Goal: Task Accomplishment & Management: Manage account settings

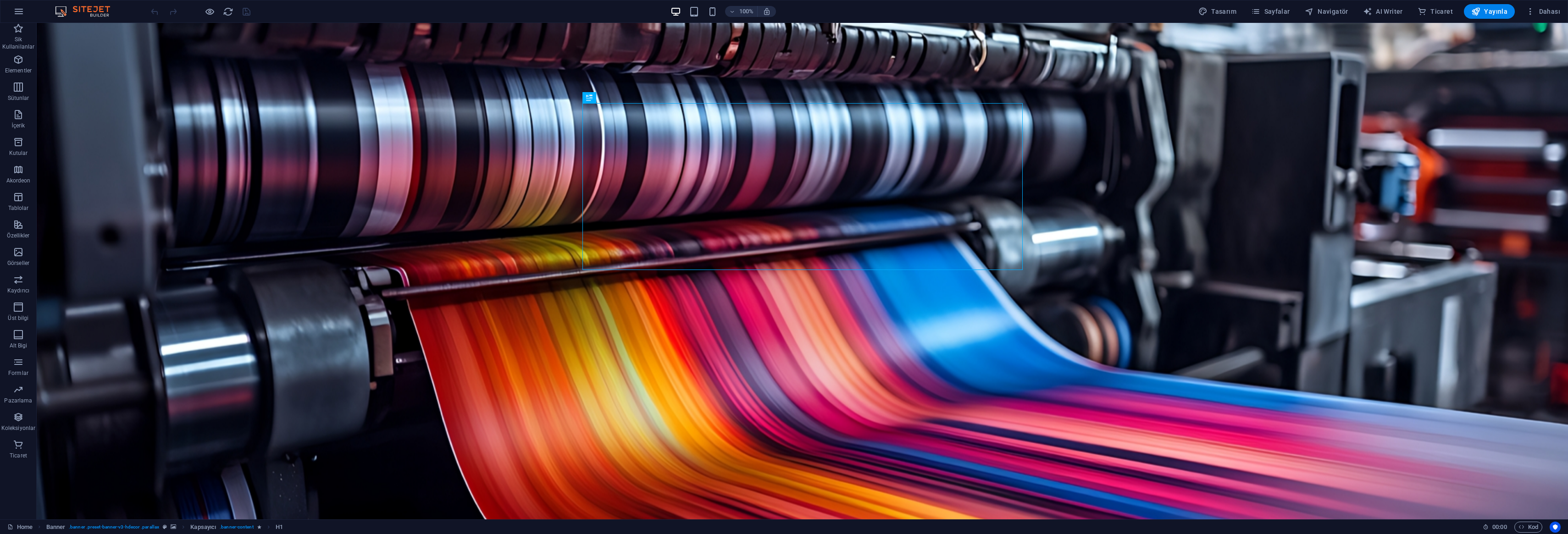
scroll to position [1, 0]
click at [1550, 9] on span "Dahası" at bounding box center [1543, 11] width 35 height 9
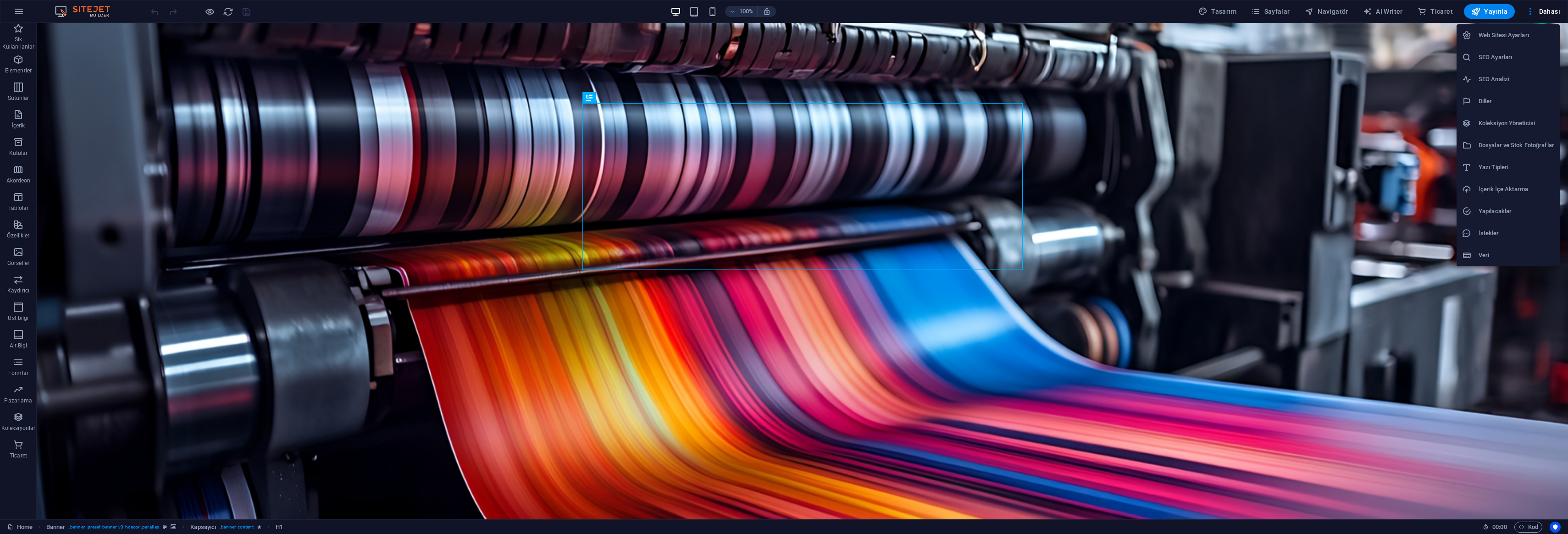
click at [1505, 35] on h6 "Web Sitesi Ayarları" at bounding box center [1516, 35] width 75 height 11
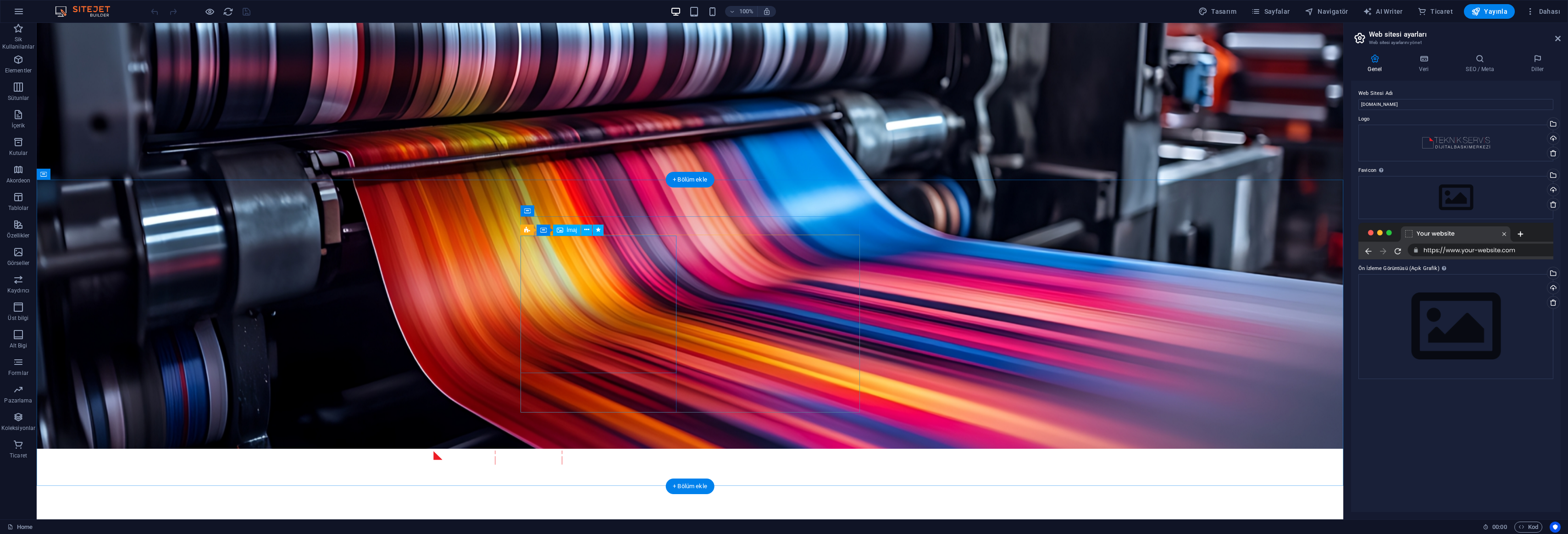
scroll to position [0, 0]
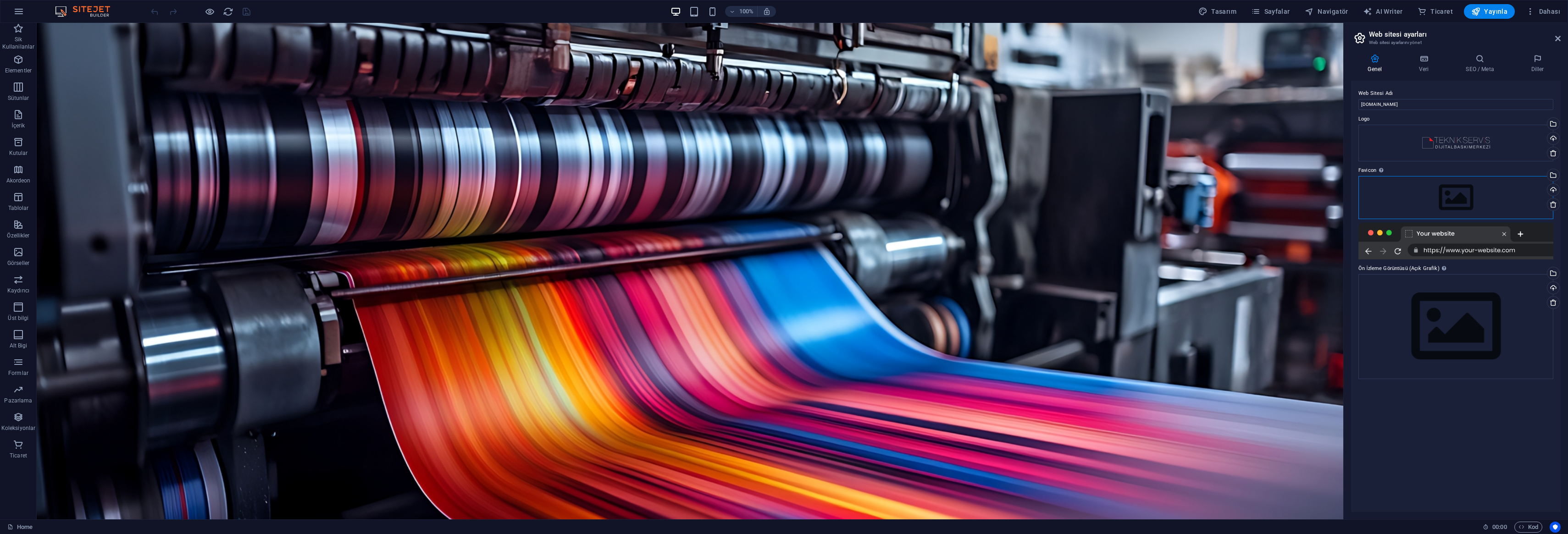
click at [1461, 201] on div "Dosyaları buraya sürükleyin, dosyaları seçmek için tıklayın veya Dosyalardan ya…" at bounding box center [1456, 197] width 195 height 43
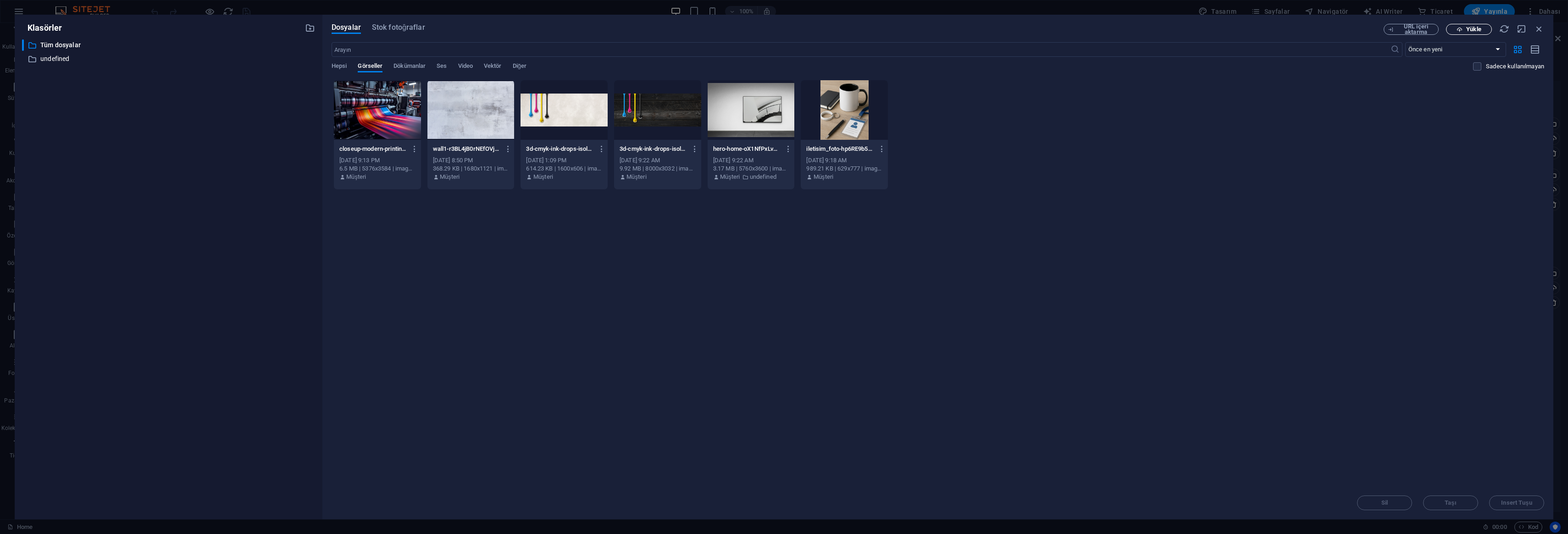
click at [1485, 28] on span "Yükle" at bounding box center [1469, 30] width 38 height 6
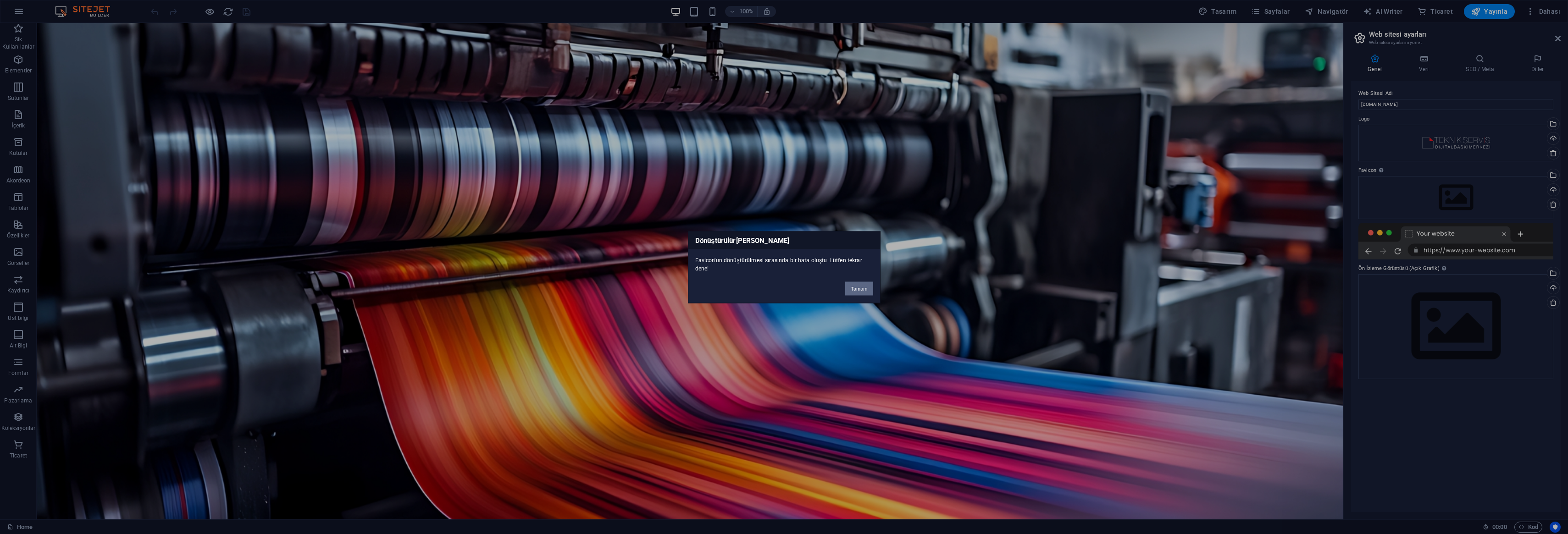
click at [847, 293] on button "Tamam" at bounding box center [859, 288] width 27 height 14
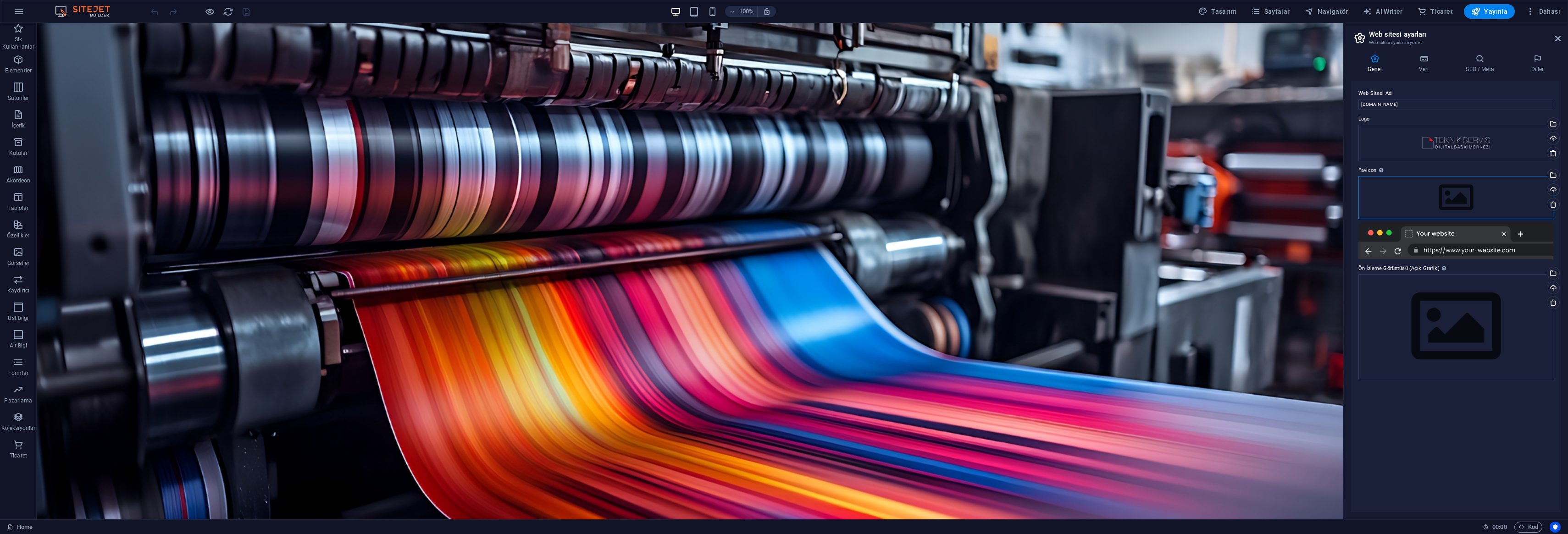
click at [1451, 194] on div "Dosyaları buraya sürükleyin, dosyaları seçmek için tıklayın veya Dosyalardan ya…" at bounding box center [1456, 197] width 195 height 43
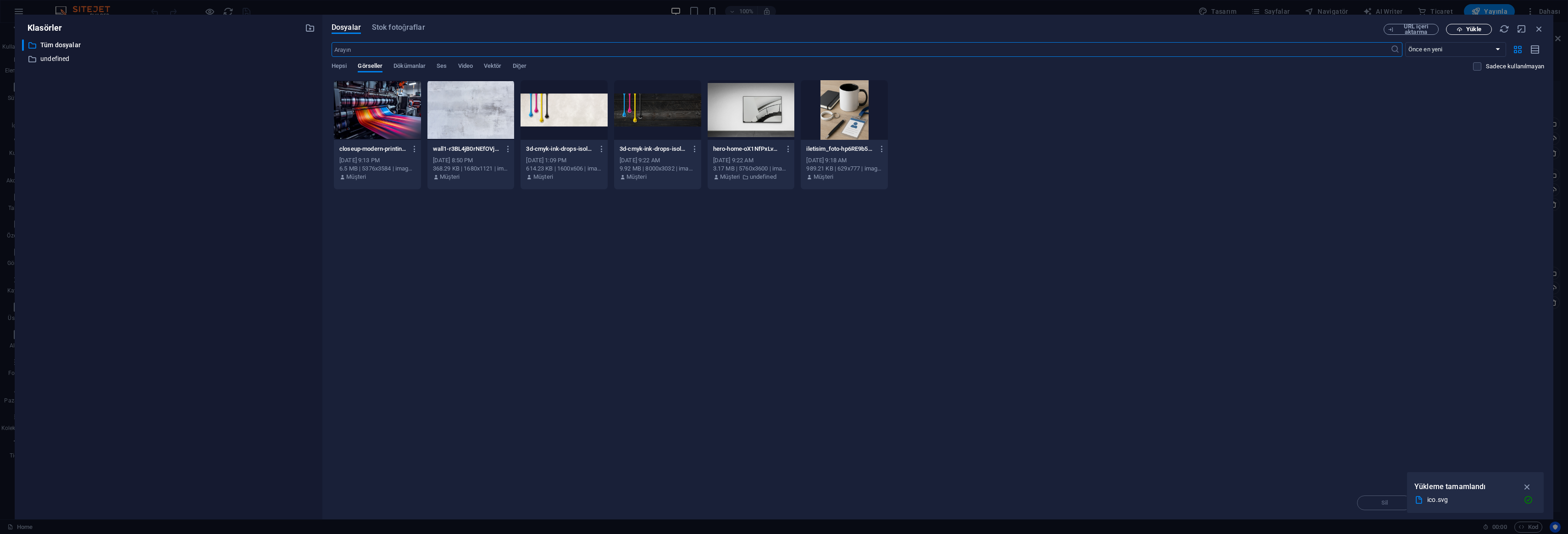
click at [1465, 27] on span "Yükle" at bounding box center [1469, 30] width 38 height 6
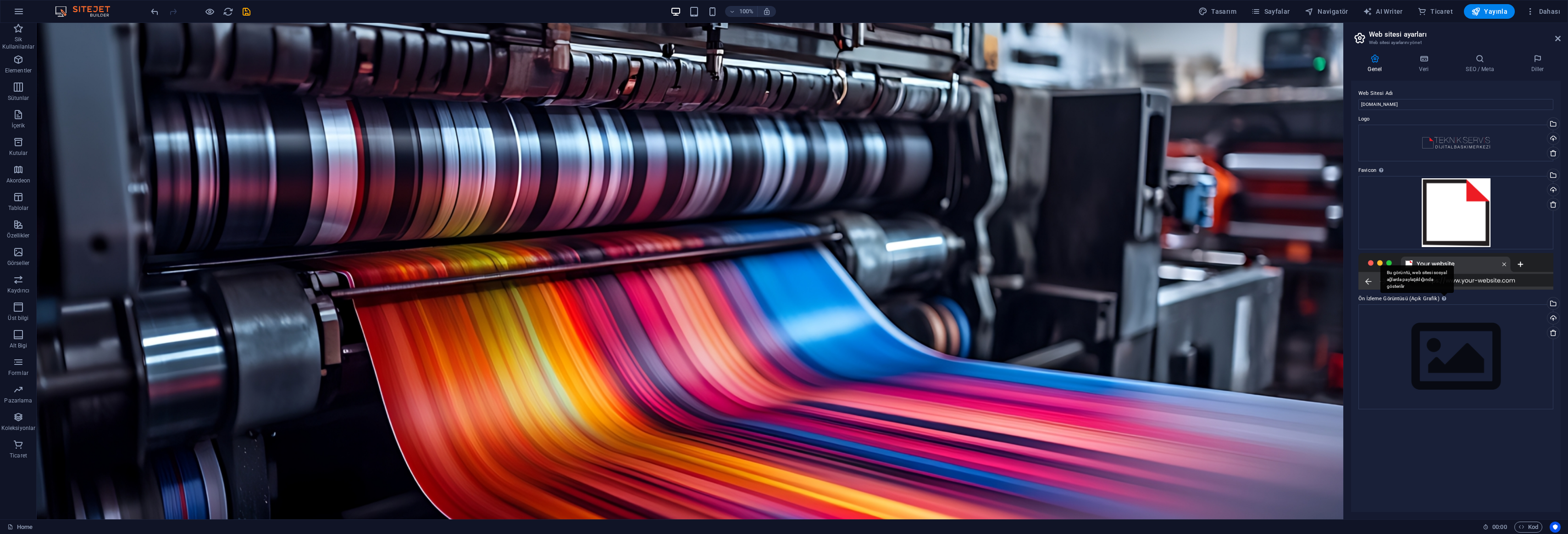
click at [1441, 293] on div "Bu görüntü, web sitesi sosyal ağlarda paylaşıldığında gösterilir" at bounding box center [1417, 279] width 74 height 27
click at [1452, 353] on div "Dosyaları buraya sürükleyin, dosyaları seçmek için tıklayın veya Dosyalardan ya…" at bounding box center [1456, 356] width 195 height 105
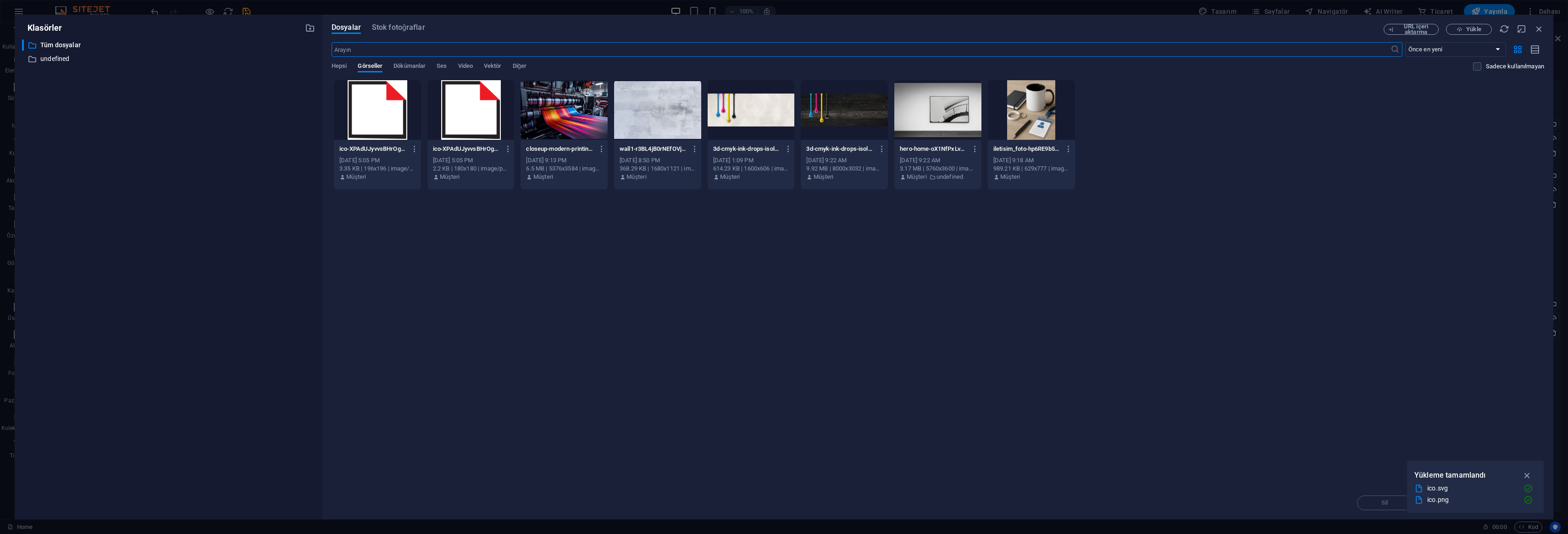
click at [560, 110] on div at bounding box center [564, 110] width 87 height 60
click at [570, 113] on div "1" at bounding box center [564, 110] width 87 height 60
click at [573, 111] on div at bounding box center [564, 110] width 87 height 60
click at [563, 120] on div "1" at bounding box center [564, 110] width 87 height 60
click at [559, 115] on div at bounding box center [564, 110] width 87 height 60
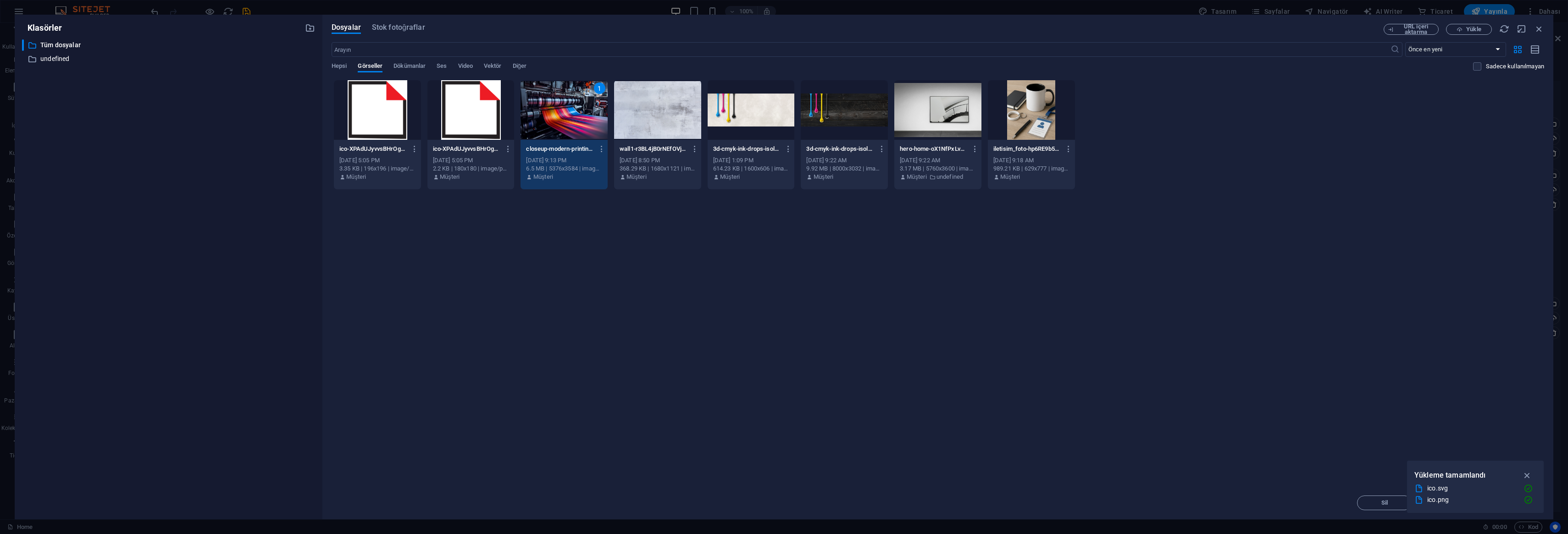
click at [559, 114] on div "1" at bounding box center [564, 110] width 87 height 60
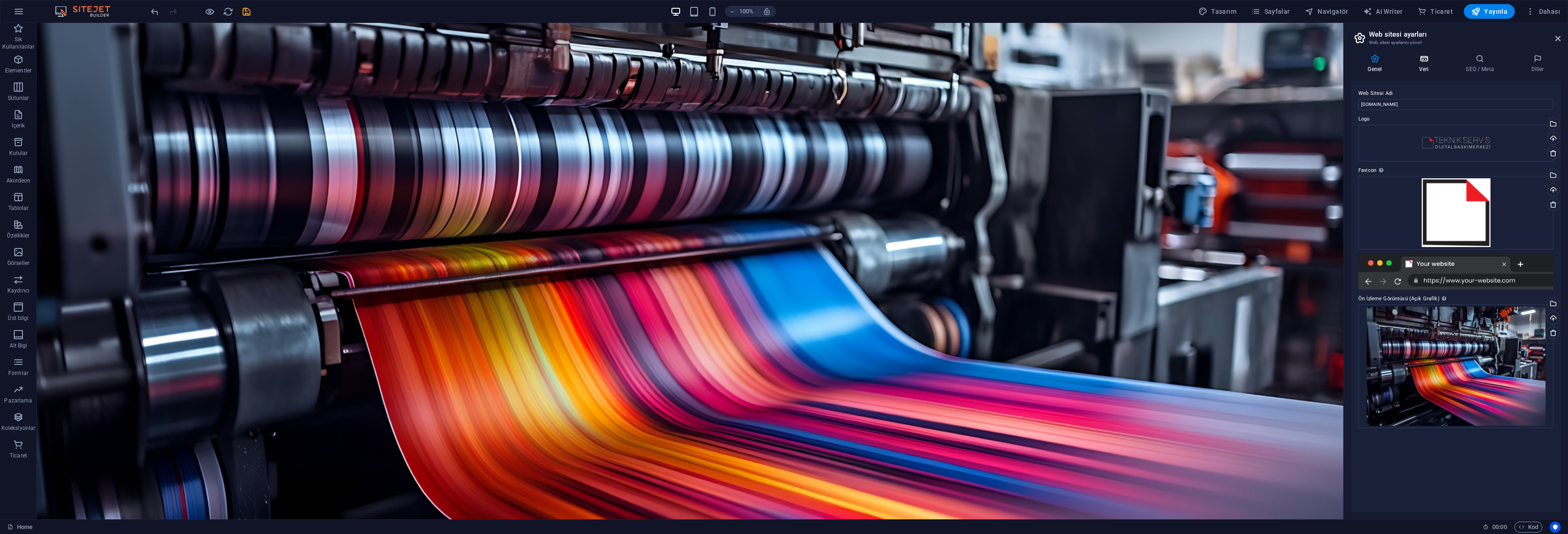
click at [1419, 55] on icon at bounding box center [1424, 58] width 43 height 9
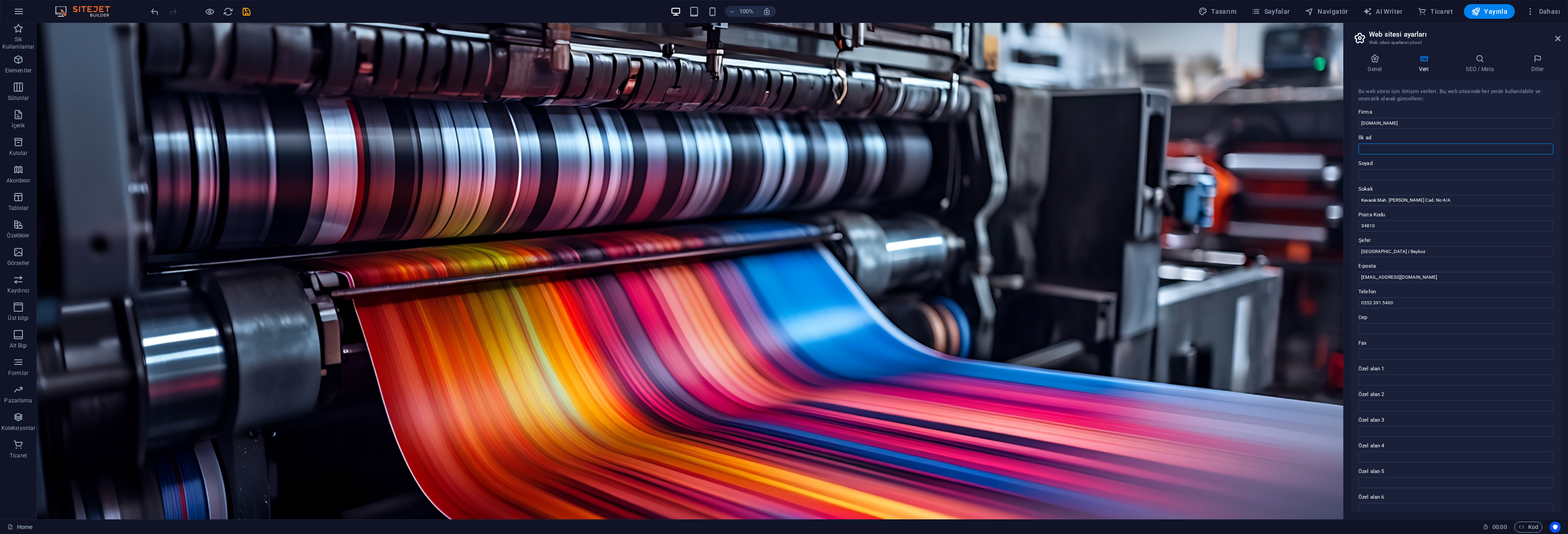
click at [1371, 149] on input "İlk ad" at bounding box center [1456, 149] width 195 height 11
click at [1478, 58] on icon at bounding box center [1480, 58] width 61 height 9
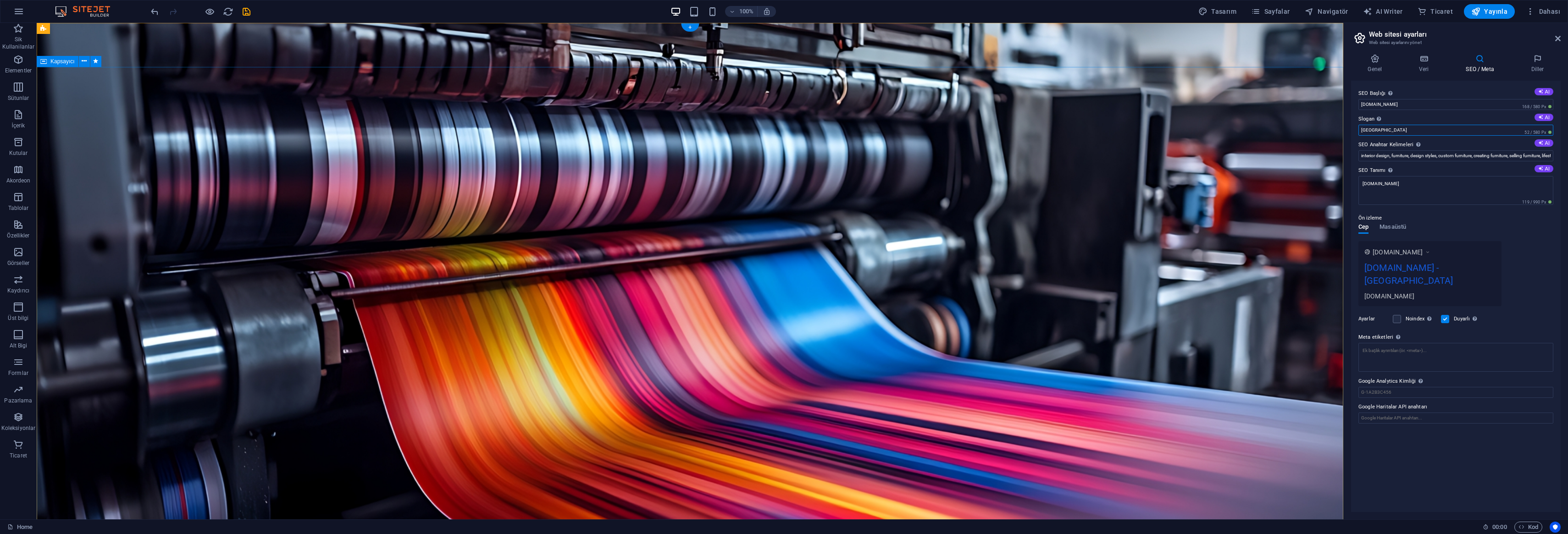
drag, startPoint x: 1411, startPoint y: 155, endPoint x: 1314, endPoint y: 125, distance: 101.5
type input "/"
click at [1410, 161] on input "interior design, furniture, design styles, custom furniture, creating furniture…" at bounding box center [1456, 156] width 195 height 11
type input "Dijital baskı, kopyalama"
drag, startPoint x: 1418, startPoint y: 127, endPoint x: 1333, endPoint y: 99, distance: 89.5
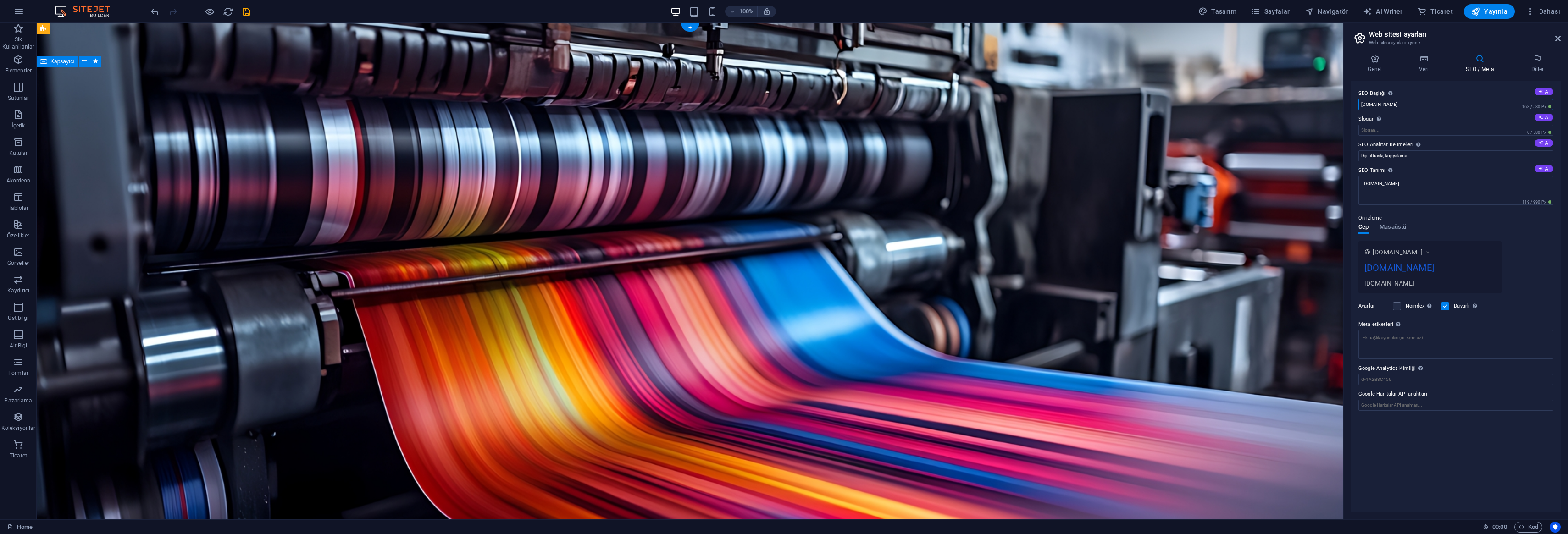
paste input "Teknik Servis | Dijital Baskı Merkezi & Promosyon Ürünleri"
type input "Teknik Servis | Dijital Baskı Merkezi & Promosyon Ürünleri"
click at [1390, 129] on input "Slogan Web sitenin sloganı. AI" at bounding box center [1456, 130] width 195 height 11
paste input "Profesyonel dijital baskı ve kişiye özel promosyon çözümleri"
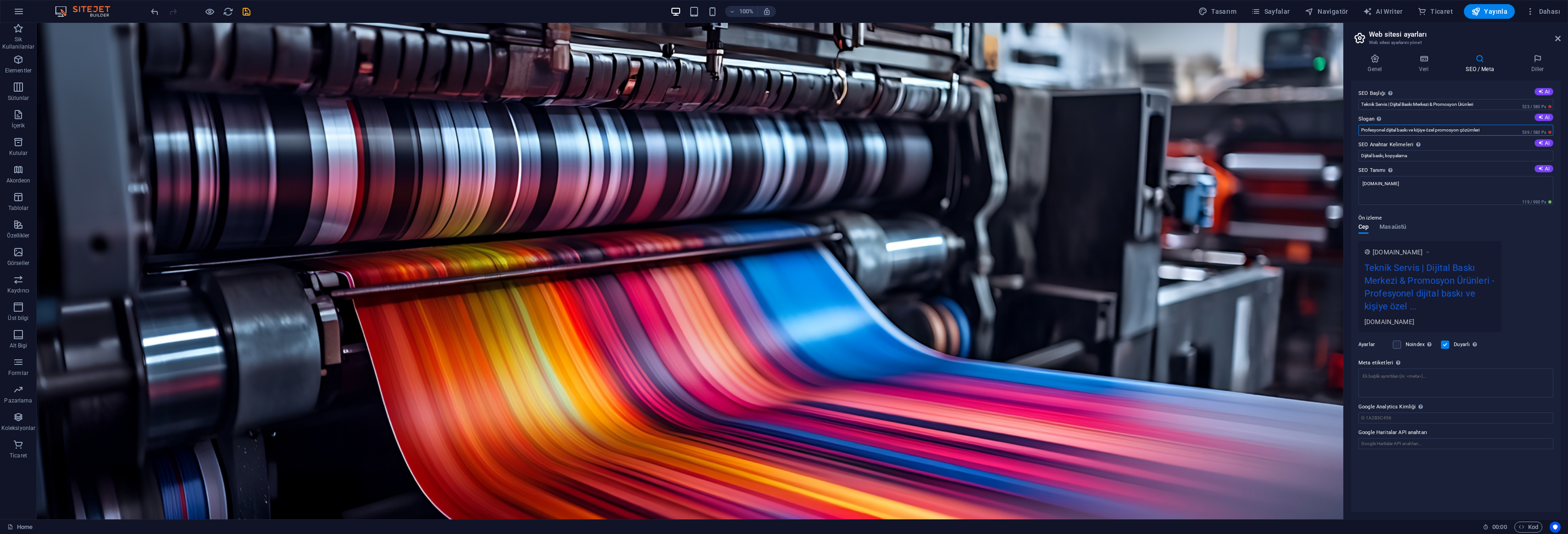
type input "Profesyonel dijital baskı ve kişiye özel promosyon çözümleri"
drag, startPoint x: 1384, startPoint y: 178, endPoint x: 1327, endPoint y: 151, distance: 63.1
paste input "dijital baskı, teknik servis, promosyon ürünleri, kişiye özel baskı, baskılı ku…"
type input "dijital baskı, teknik servis, promosyon ürünleri, kişiye özel baskı, baskılı ku…"
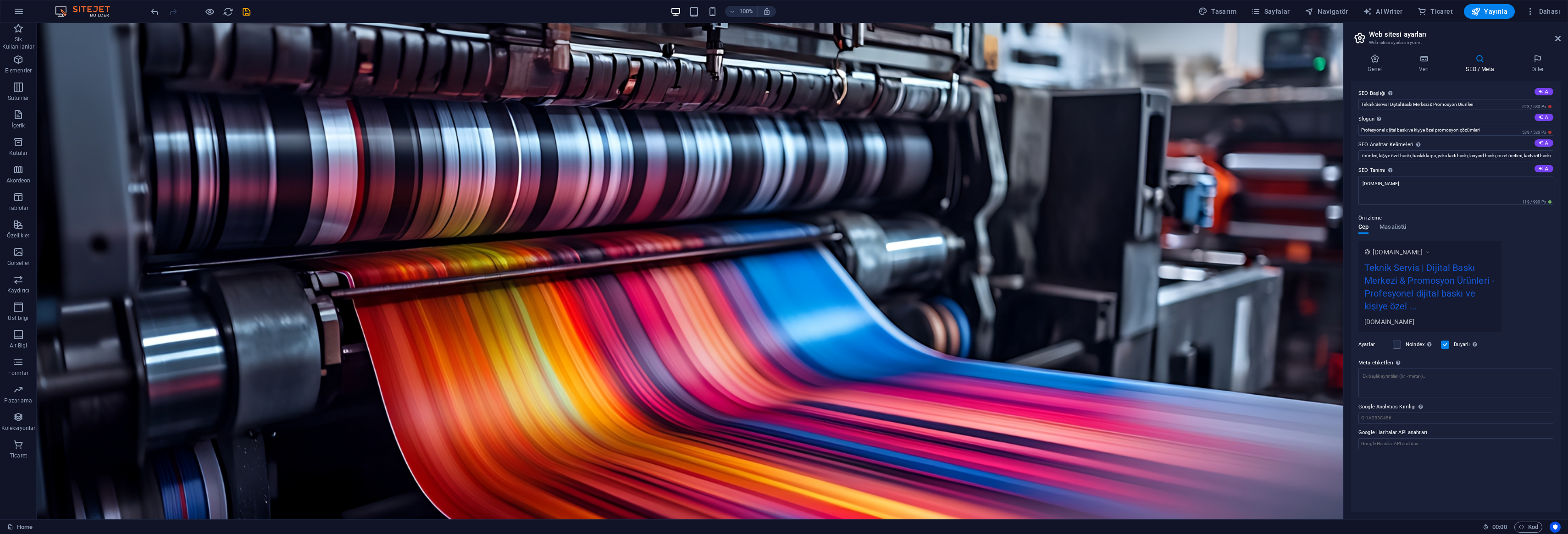
scroll to position [0, 0]
drag, startPoint x: 1399, startPoint y: 212, endPoint x: 1280, endPoint y: 180, distance: 123.2
drag, startPoint x: 1429, startPoint y: 210, endPoint x: 1293, endPoint y: 168, distance: 142.3
paste textarea "[DOMAIN_NAME] | Dijital baskı merkezi ve promosyon ürünleri. Kişiye özel baskıl…"
type textarea "[DOMAIN_NAME] | Dijital baskı merkezi ve promosyon ürünleri. Kişiye özel baskıl…"
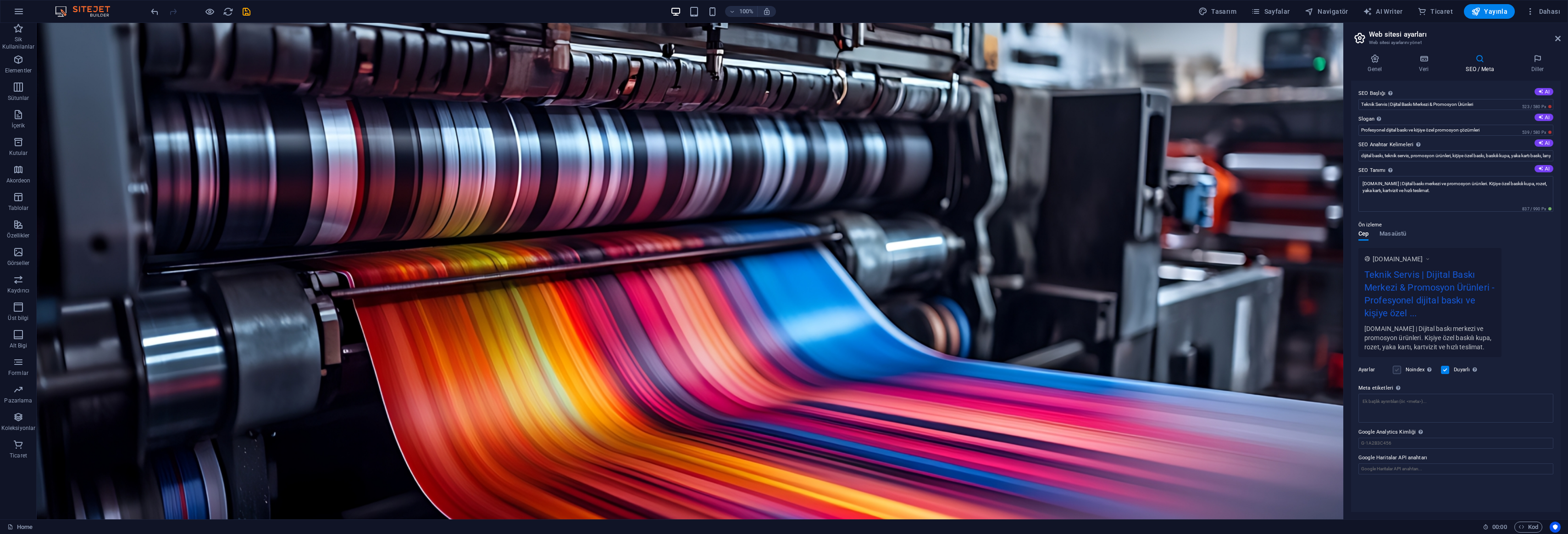
click at [1398, 372] on div "Ayarlar Noindex Arama motorlarına bu web sitesini arama sonuçlarından hariç tut…" at bounding box center [1456, 370] width 195 height 26
click at [1396, 366] on label at bounding box center [1397, 363] width 9 height 9
click at [0, 0] on input "Noindex Arama motorlarına bu web sitesini arama sonuçlarından hariç tutmaları t…" at bounding box center [0, 0] width 0 height 0
click at [1398, 365] on label at bounding box center [1397, 363] width 9 height 9
click at [0, 0] on input "Noindex Arama motorlarına bu web sitesini arama sonuçlarından hariç tutmaları t…" at bounding box center [0, 0] width 0 height 0
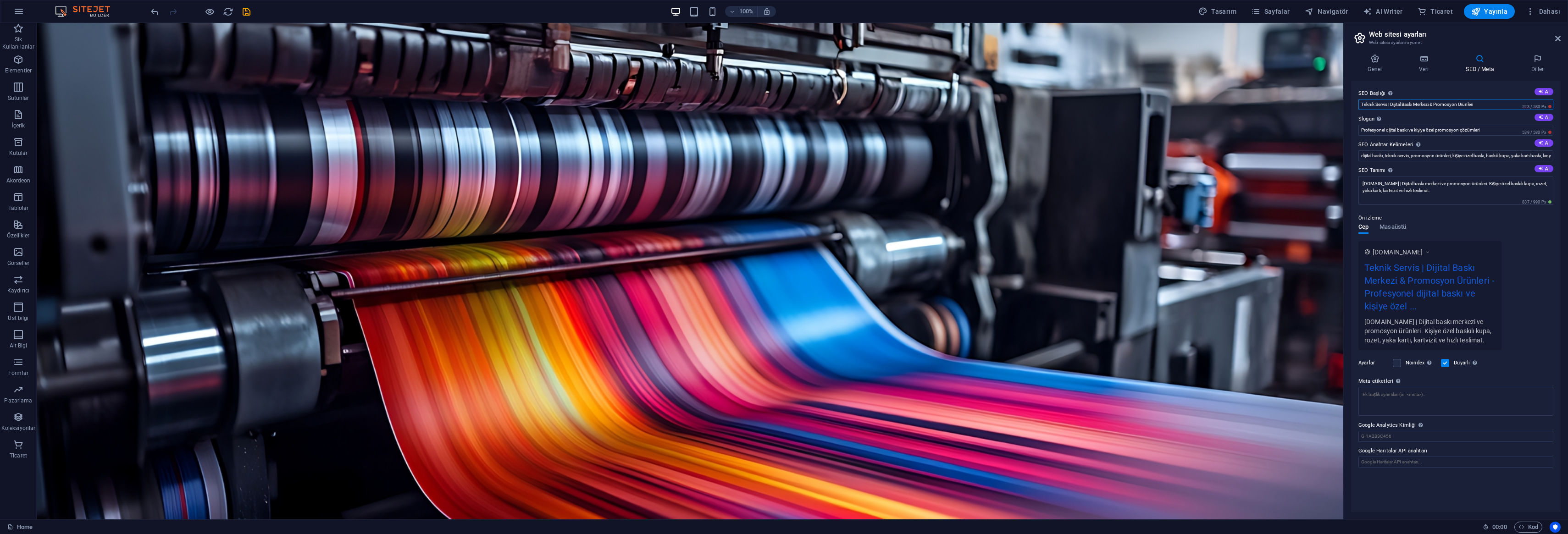
drag, startPoint x: 1435, startPoint y: 105, endPoint x: 1503, endPoint y: 105, distance: 68.0
click at [1503, 105] on input "Teknik Servis | Dijital Baskı Merkezi & Promosyon Ürünleri" at bounding box center [1456, 105] width 195 height 11
type input "Teknik Servis | Dijital Baskı Merkezi"
drag, startPoint x: 1416, startPoint y: 129, endPoint x: 1509, endPoint y: 131, distance: 93.0
click at [1509, 131] on input "Profesyonel dijital baskı ve kişiye özel promosyon çözümleri" at bounding box center [1456, 130] width 195 height 11
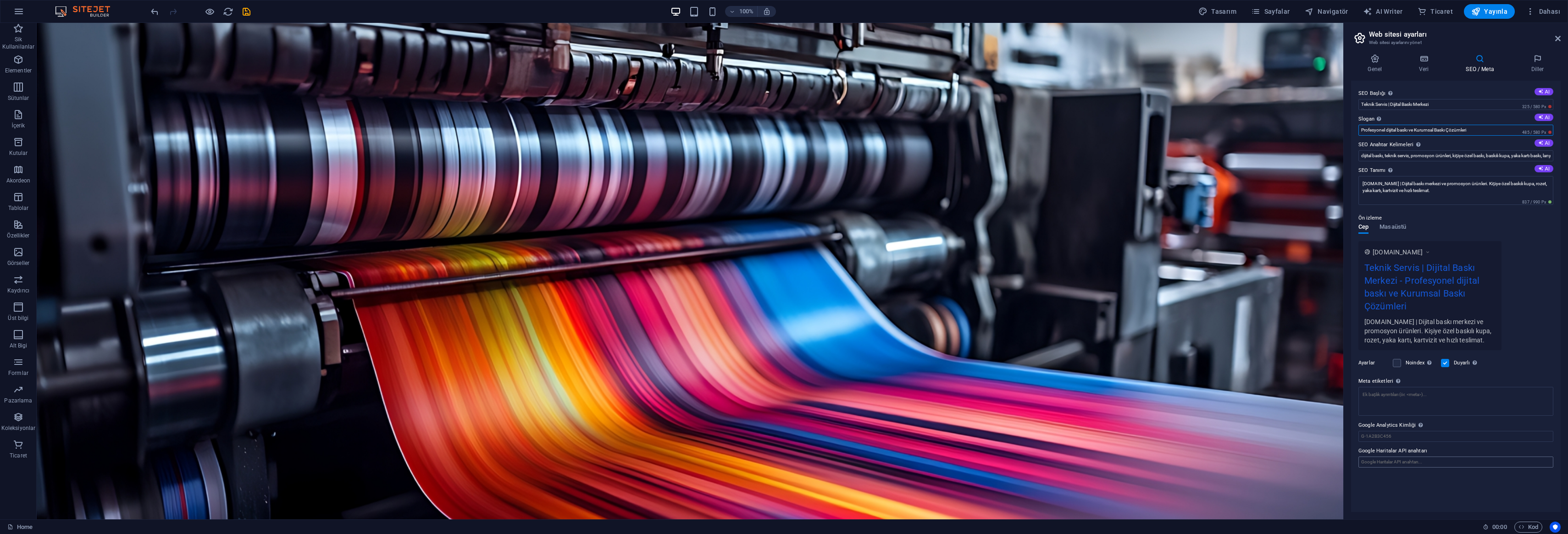
type input "Profesyonel dijital baskı ve Kurumsal Baskı Çözümleri"
click at [1411, 404] on textarea "Meta etiketleri Web sitenin etiketlerinin içine yerleştirilecek HTML kodunu bur…" at bounding box center [1456, 401] width 195 height 29
paste textarea "<meta name="author" content="Teknik Servis Dijital Baskı Merkezi"> <meta proper…"
click at [1466, 457] on textarea "<meta name="author" content="Teknik Servis Dijital Baskı Merkezi"> <meta proper…" at bounding box center [1456, 425] width 195 height 77
click at [1510, 445] on textarea "<meta name="author" content="Teknik Servis Dijital Baskı Merkezi"> <meta proper…" at bounding box center [1456, 425] width 195 height 77
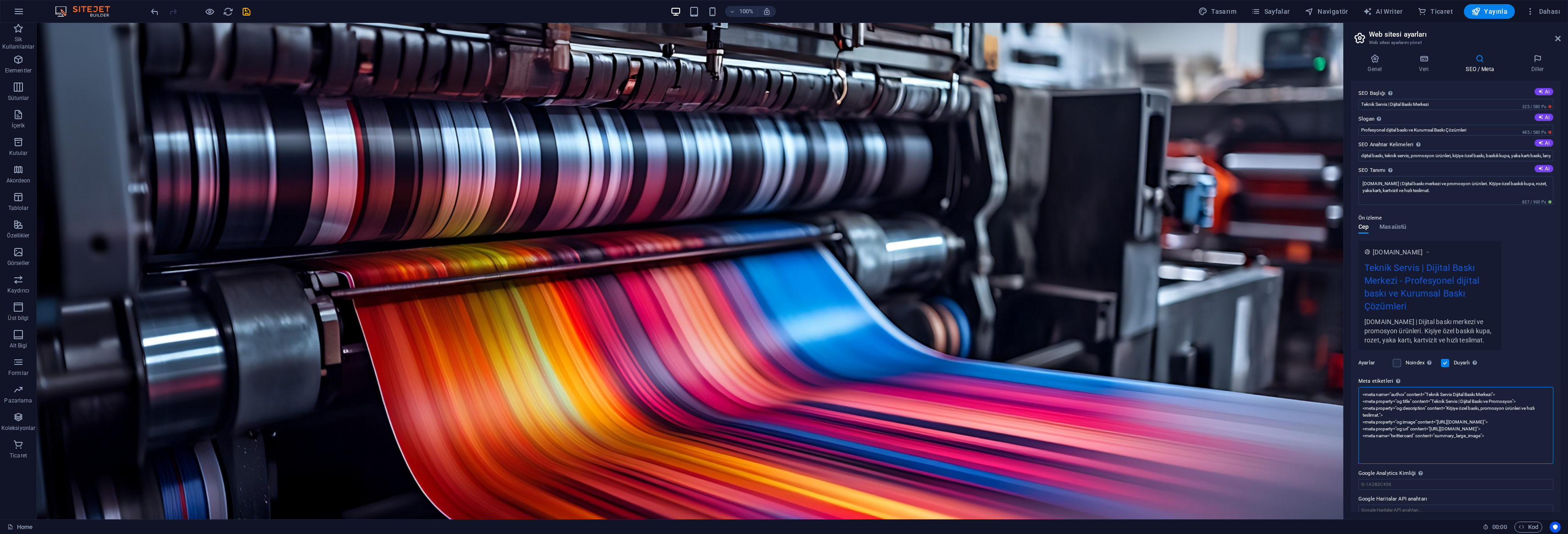
scroll to position [11, 0]
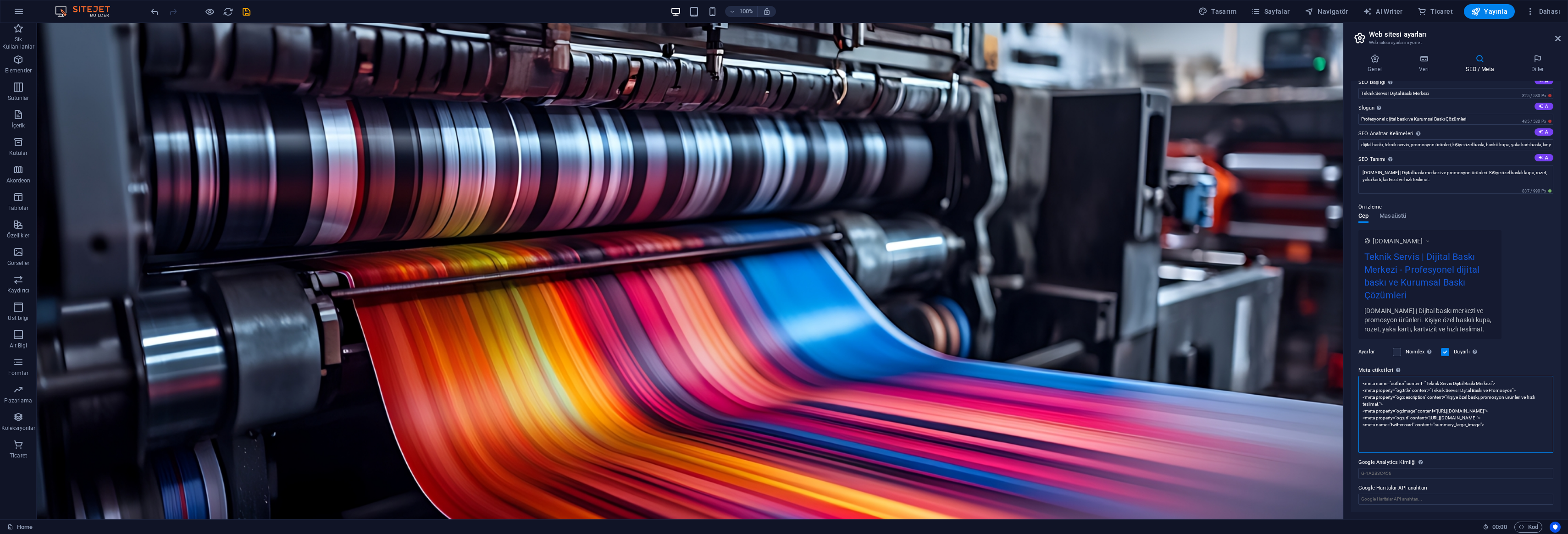
type textarea "<meta name="author" content="Teknik Servis Dijital Baskı Merkezi"> <meta proper…"
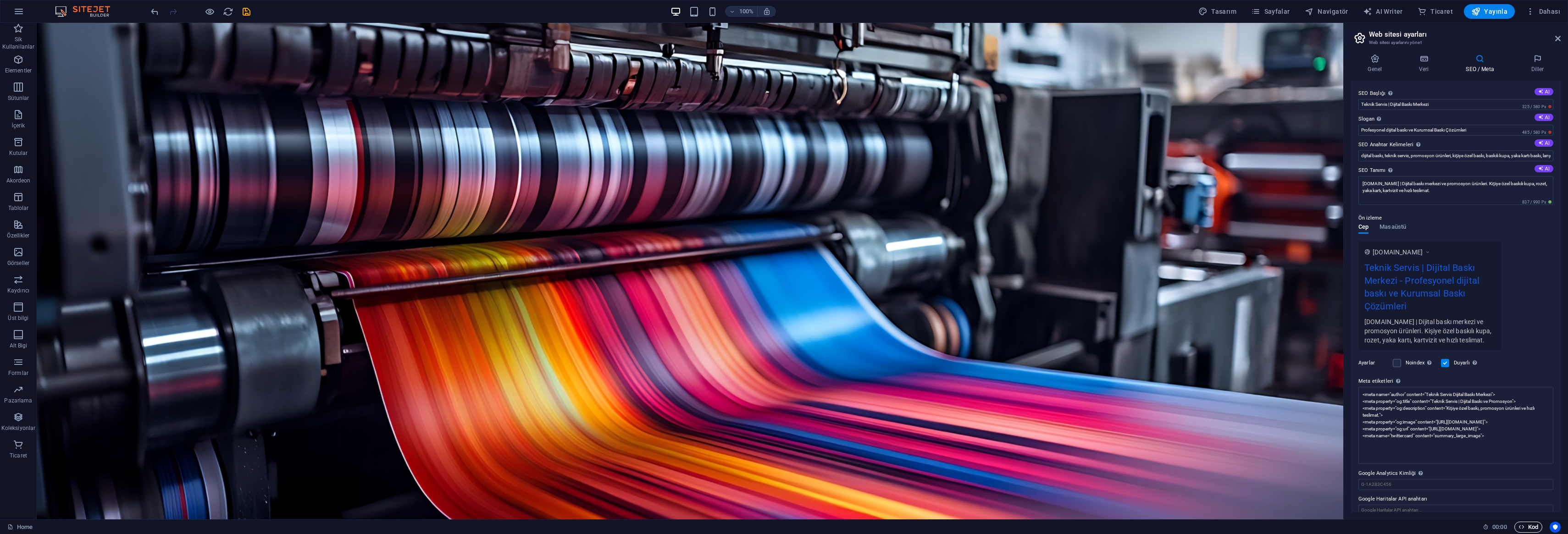
click at [1528, 523] on span "Kod" at bounding box center [1528, 527] width 19 height 11
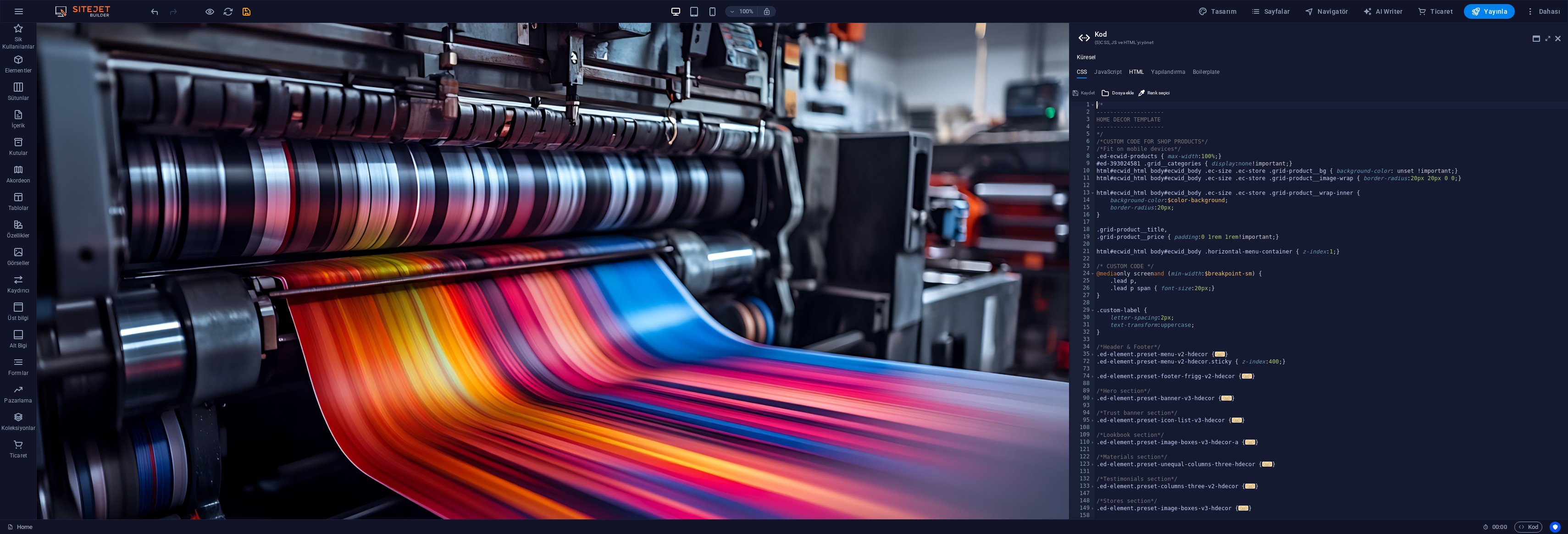
click at [1135, 71] on h4 "HTML" at bounding box center [1136, 74] width 15 height 10
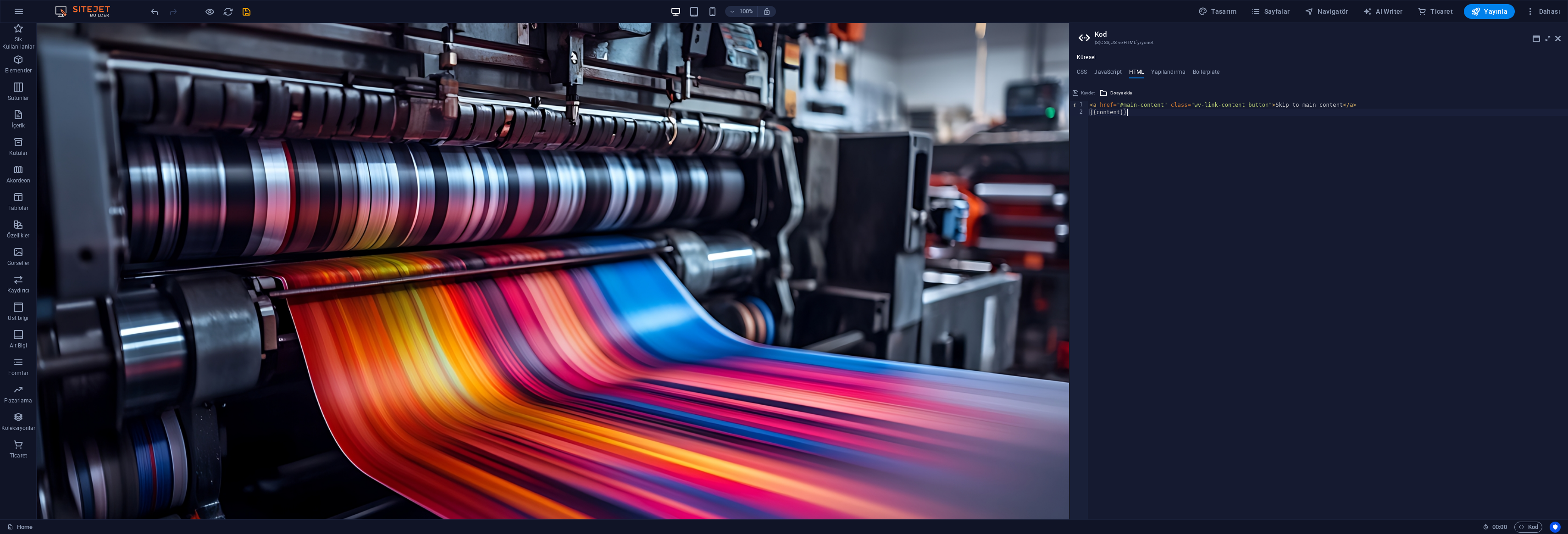
click at [1163, 148] on div "< a href = "#main-content" class = "wv-link-content button" > Skip to main cont…" at bounding box center [1328, 317] width 480 height 432
type textarea "{{content}}"
click at [1171, 70] on h4 "Yapılandırma" at bounding box center [1168, 74] width 35 height 10
type textarea "$color-background: #ffffff;"
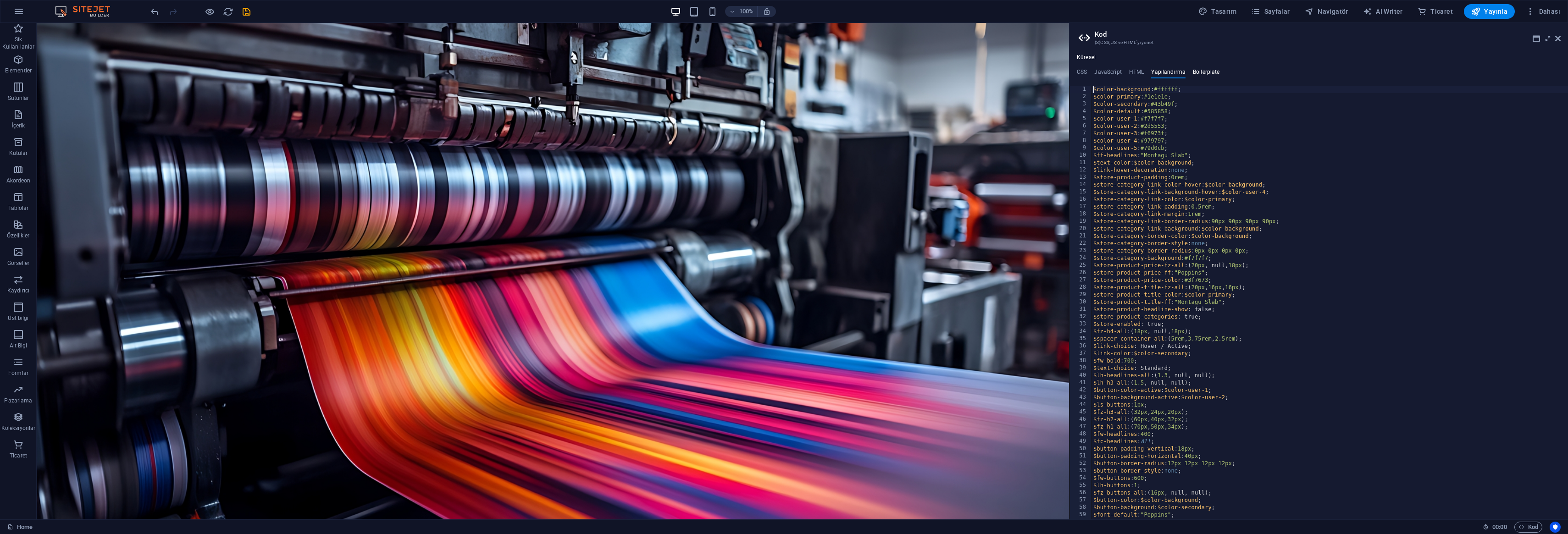
click at [1202, 70] on h4 "Boilerplate" at bounding box center [1206, 74] width 27 height 10
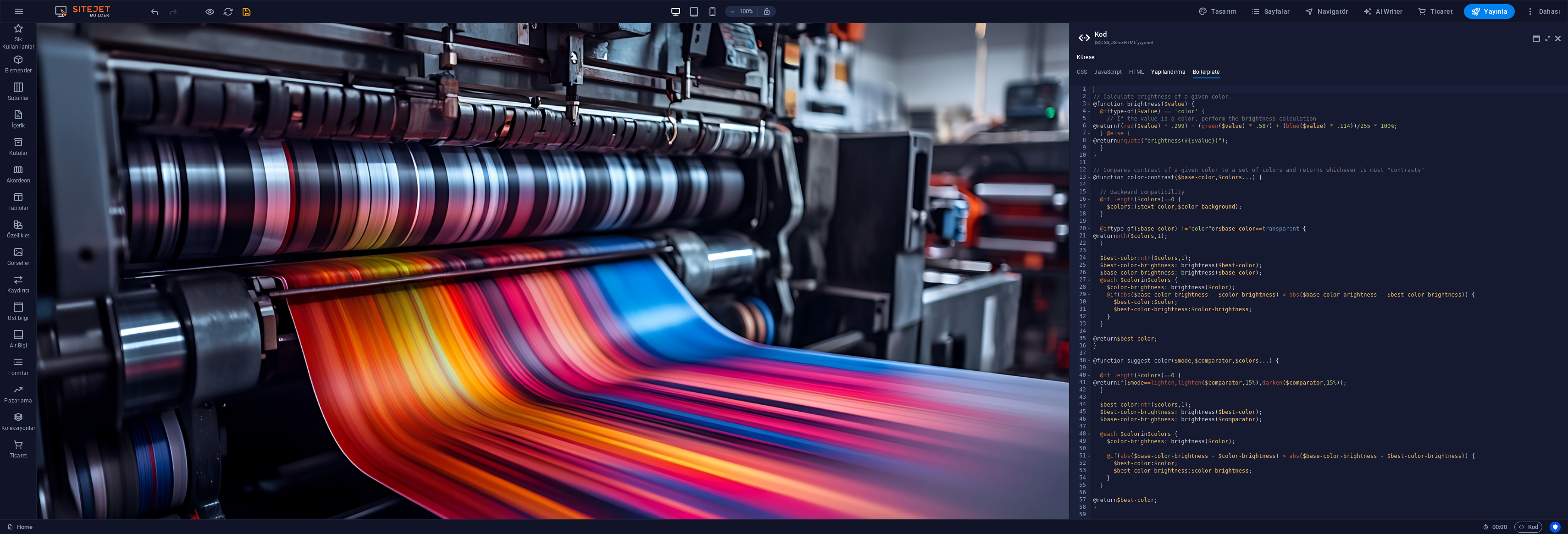
click at [1167, 71] on h4 "Yapılandırma" at bounding box center [1168, 74] width 35 height 10
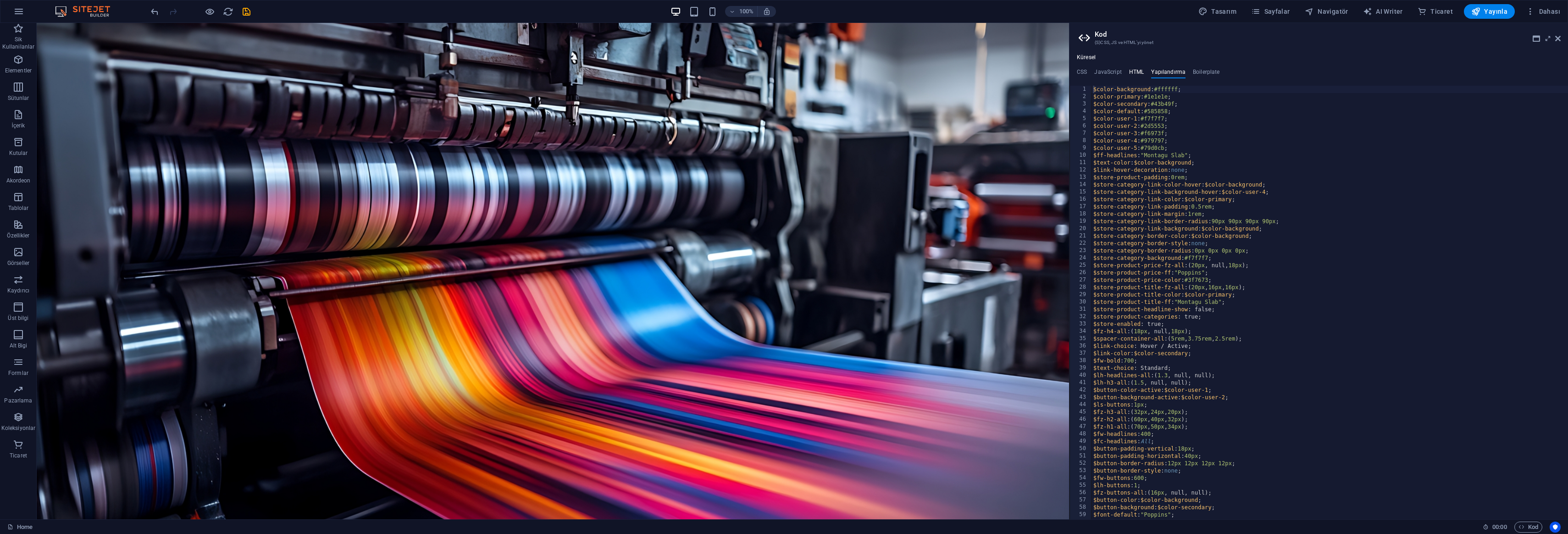
click at [1129, 70] on h4 "HTML" at bounding box center [1136, 74] width 15 height 10
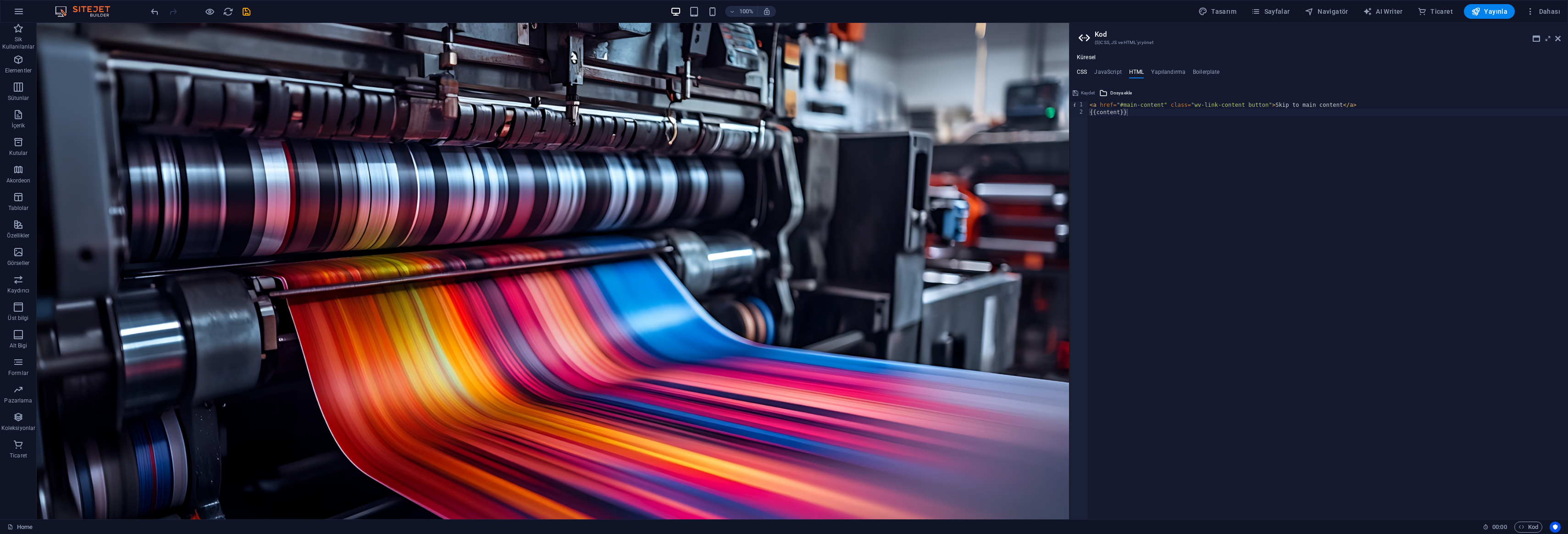
click at [1080, 72] on h4 "CSS" at bounding box center [1082, 74] width 10 height 10
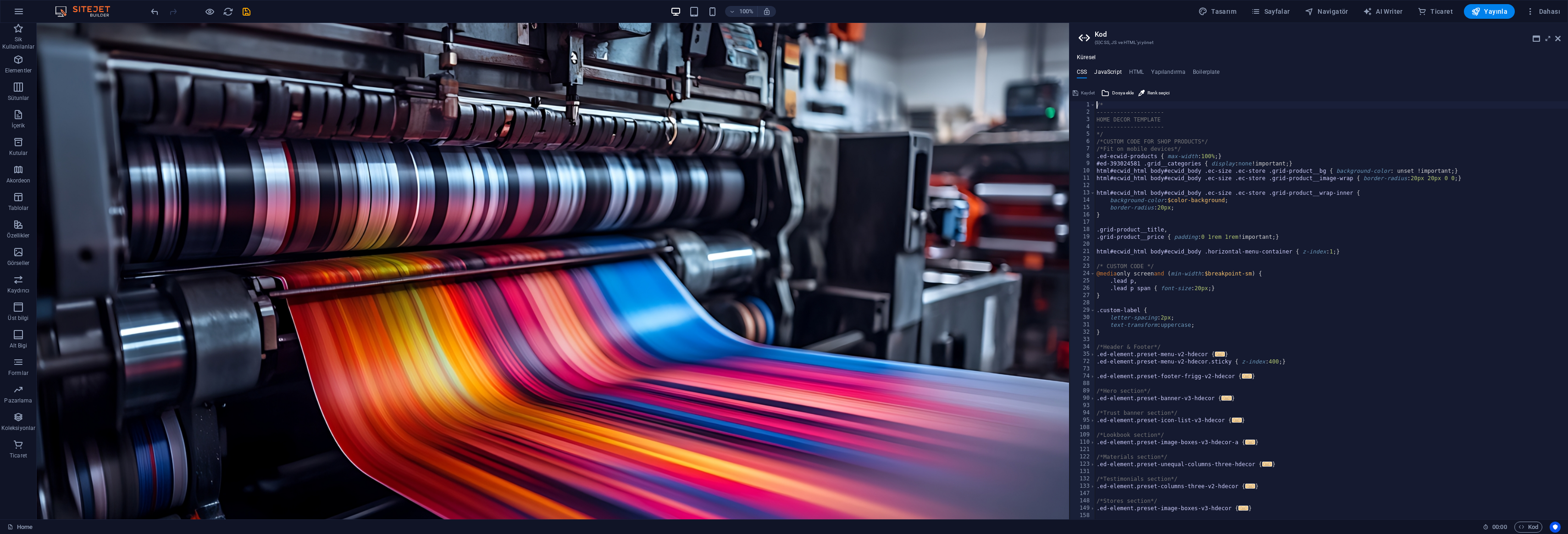
click at [1116, 73] on h4 "JavaScript" at bounding box center [1108, 74] width 27 height 10
type textarea "/* JS for preset "Menu V2" */"
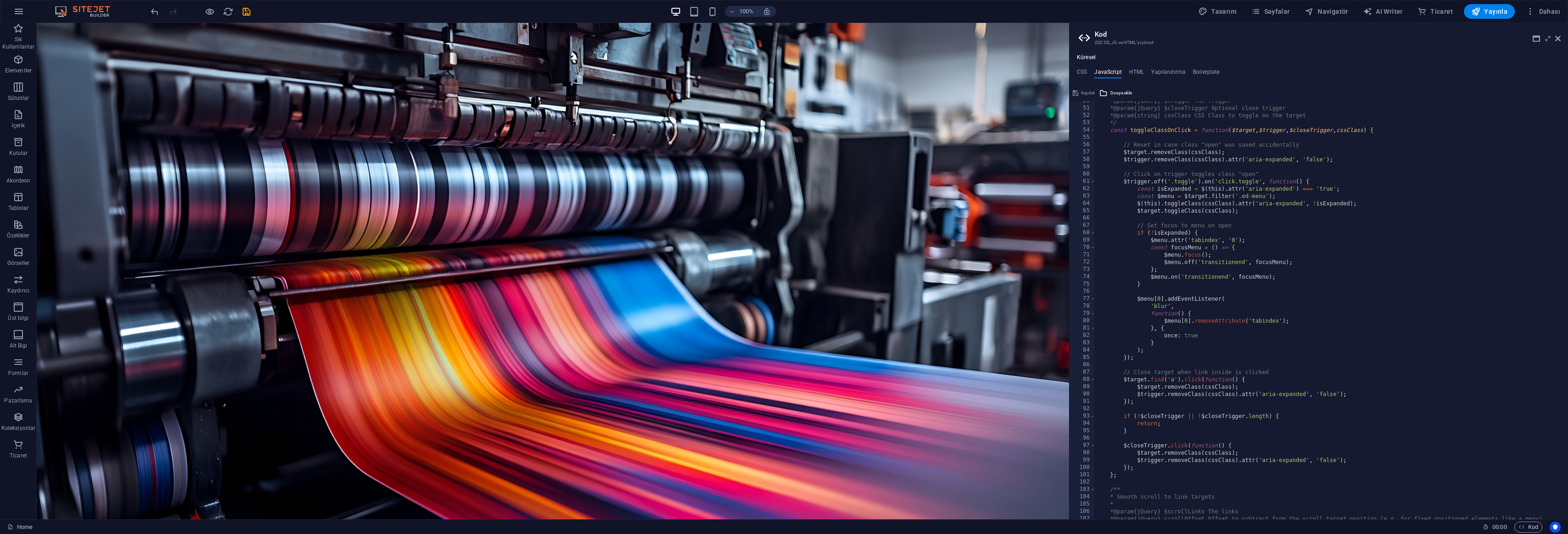
scroll to position [1620, 0]
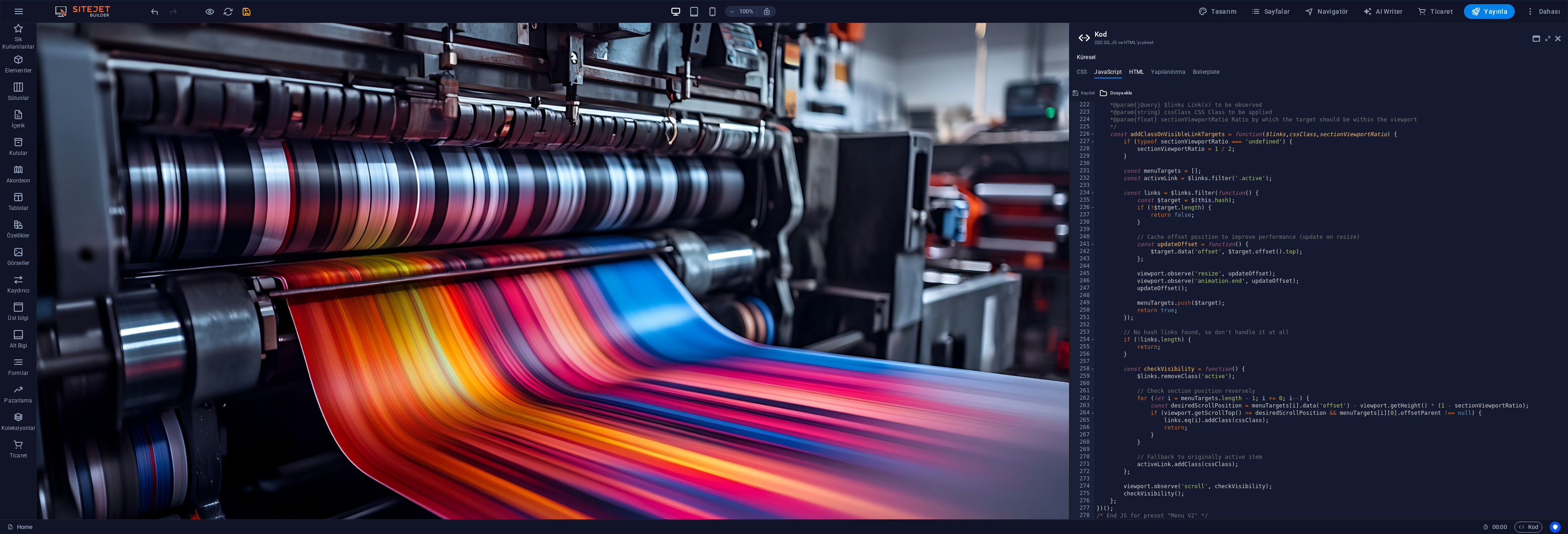
click at [1139, 69] on h4 "HTML" at bounding box center [1136, 74] width 15 height 10
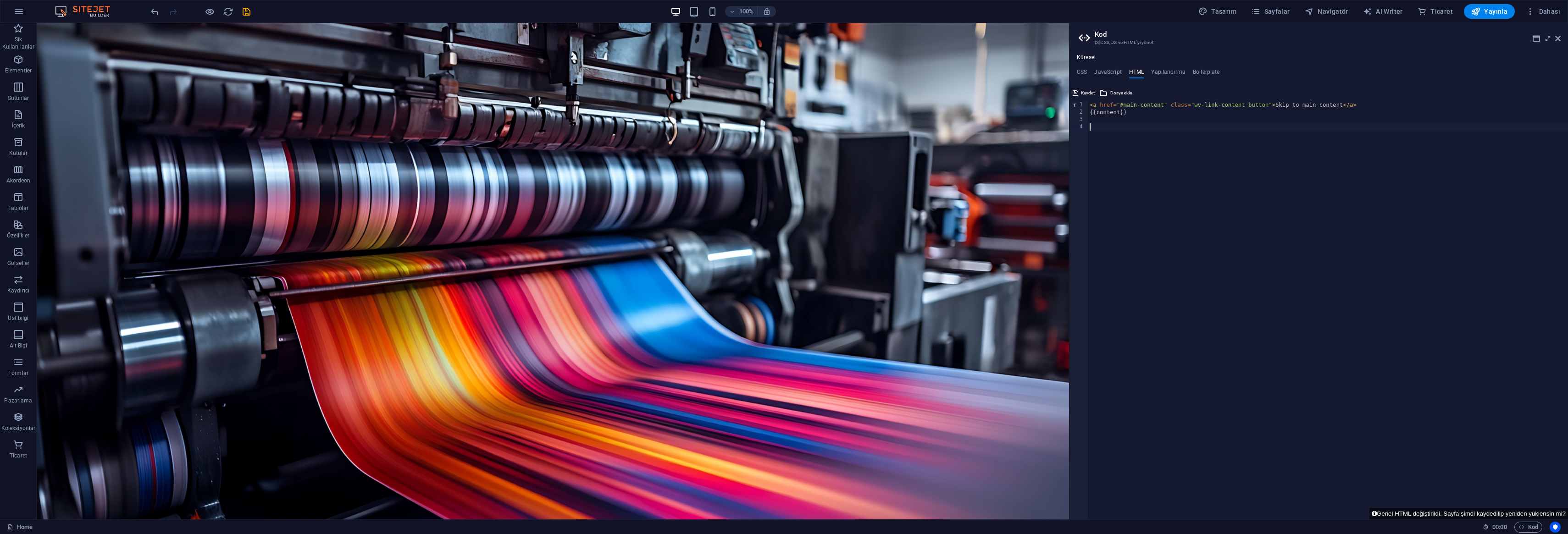
paste textarea "<script type="text/javascript" data-cmp-ab="1" src="[URL][DOMAIN_NAME]" data-cm…"
type textarea "<script type="text/javascript" data-cmp-ab="1" src="[URL][DOMAIN_NAME]" data-cm…"
click at [246, 10] on icon "save" at bounding box center [246, 12] width 10 height 10
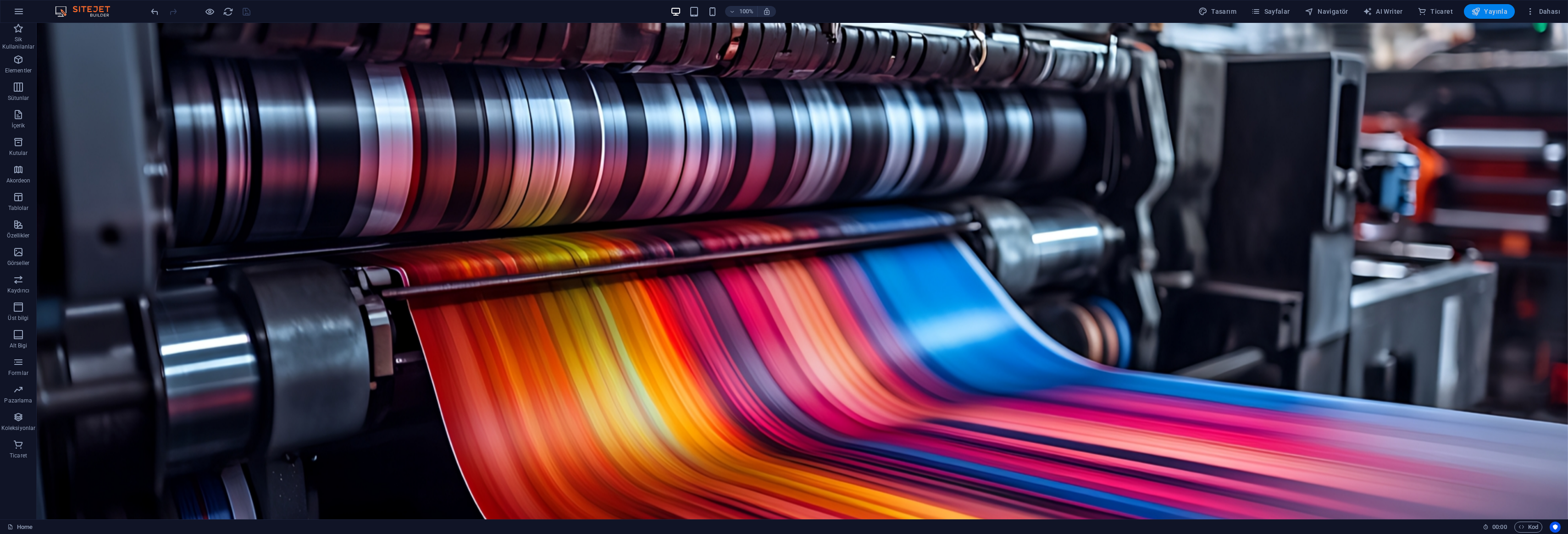
click at [1487, 12] on span "Yayınla" at bounding box center [1489, 11] width 37 height 9
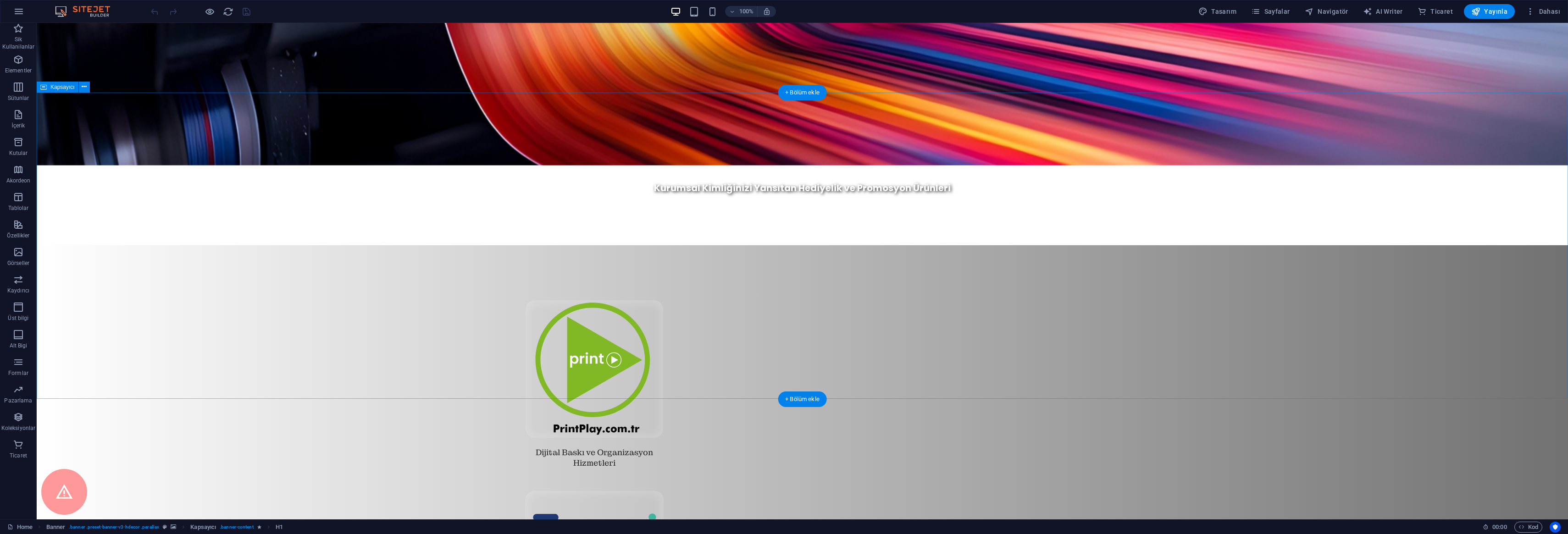
scroll to position [712, 0]
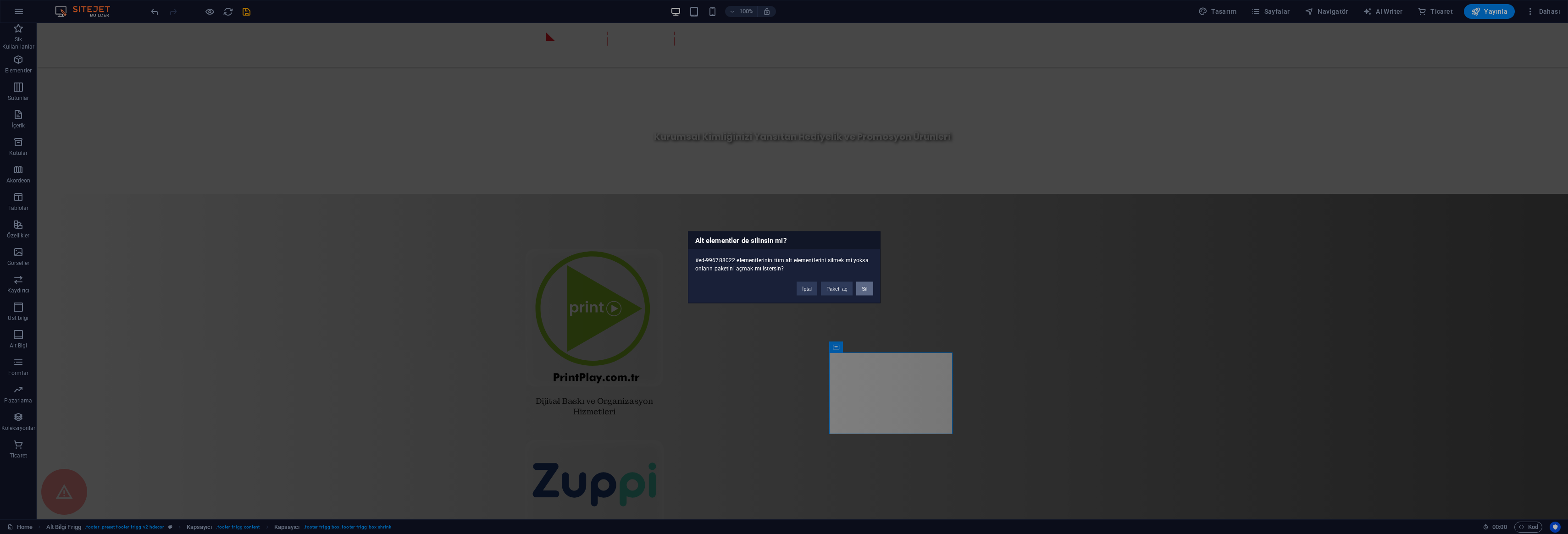
drag, startPoint x: 863, startPoint y: 288, endPoint x: 827, endPoint y: 265, distance: 42.7
click at [863, 288] on button "Sil" at bounding box center [864, 288] width 16 height 14
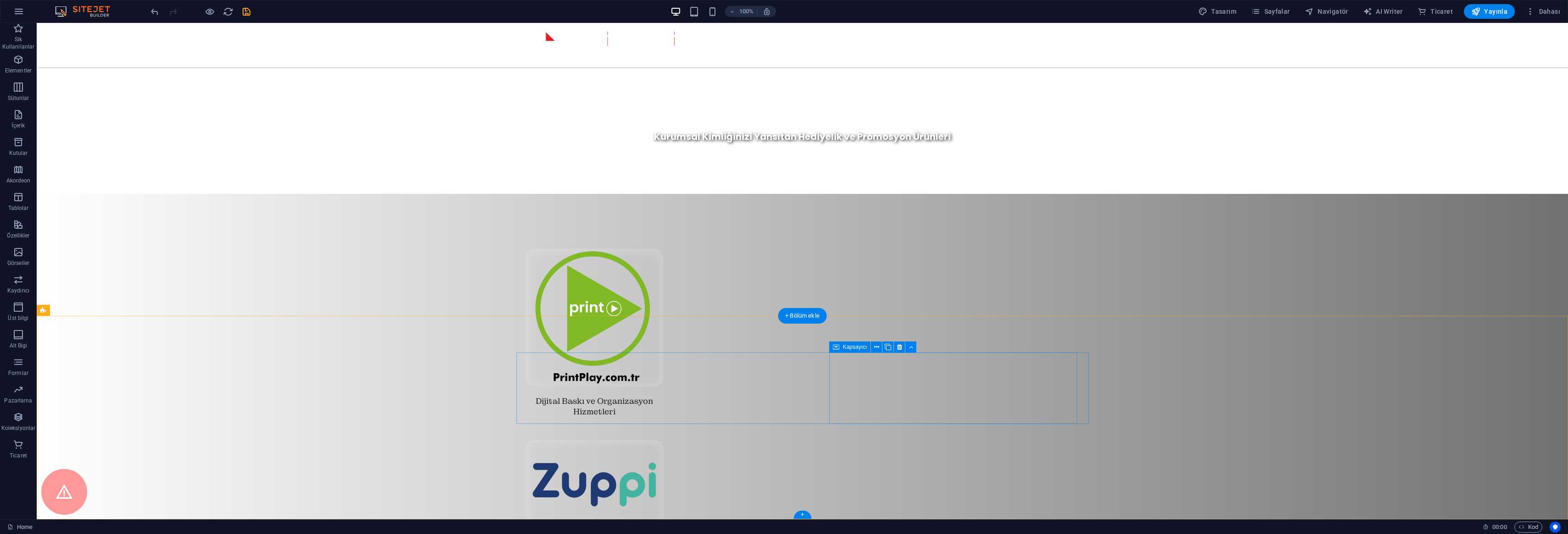
drag, startPoint x: 945, startPoint y: 389, endPoint x: 950, endPoint y: 389, distance: 5.0
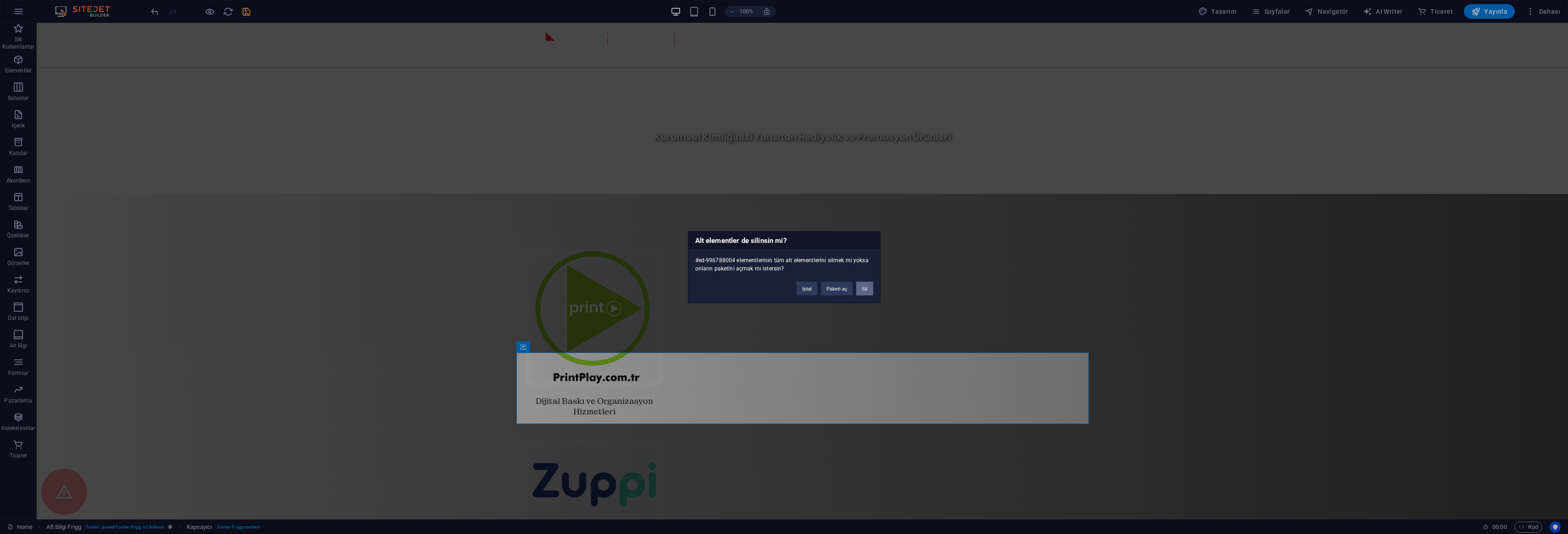
click at [866, 285] on button "Sil" at bounding box center [864, 288] width 16 height 14
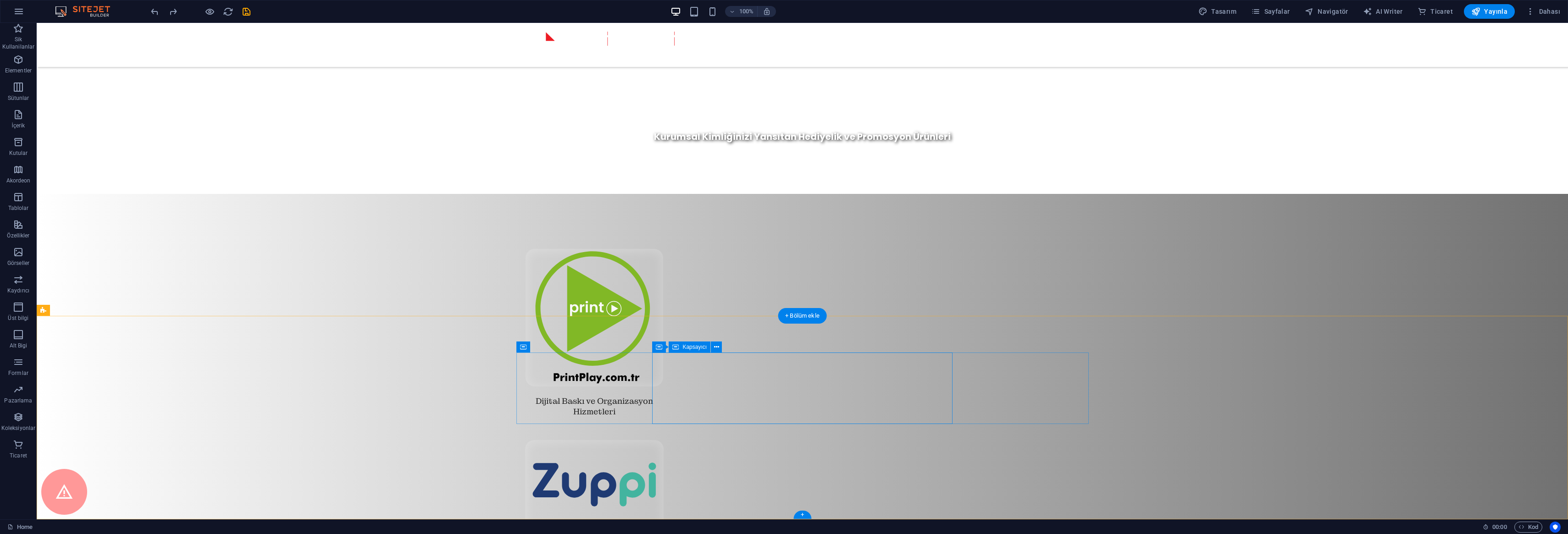
select select "px"
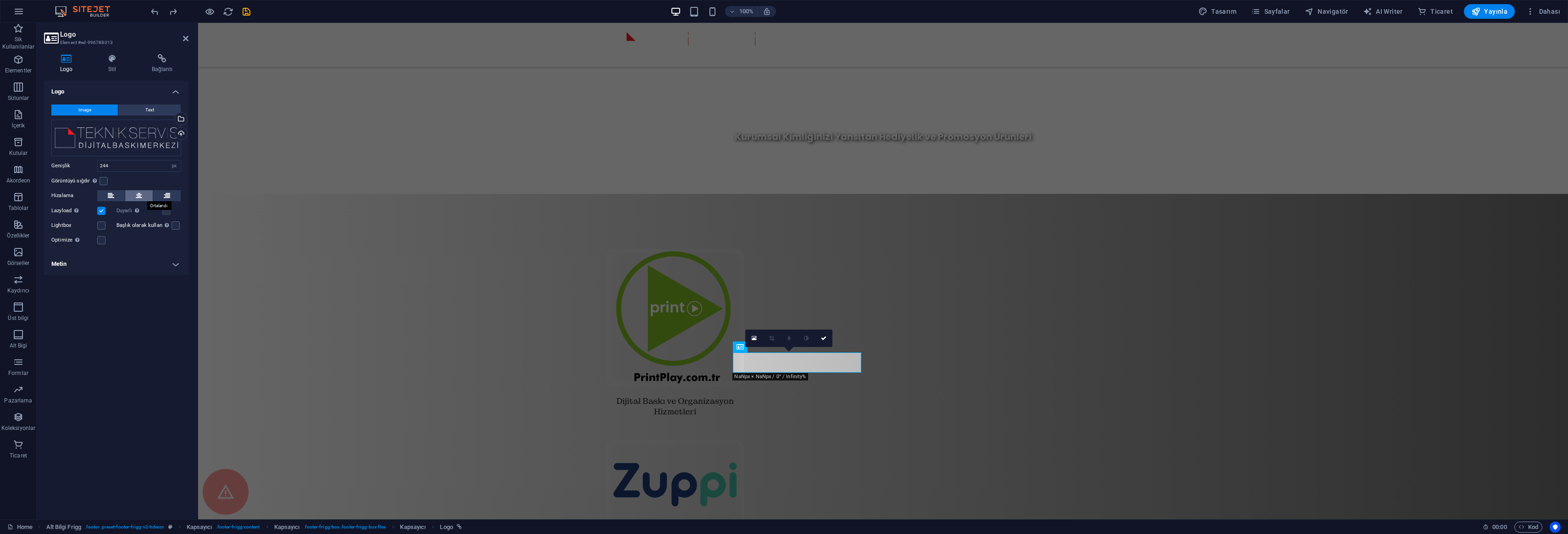
click at [143, 192] on button at bounding box center [139, 196] width 27 height 11
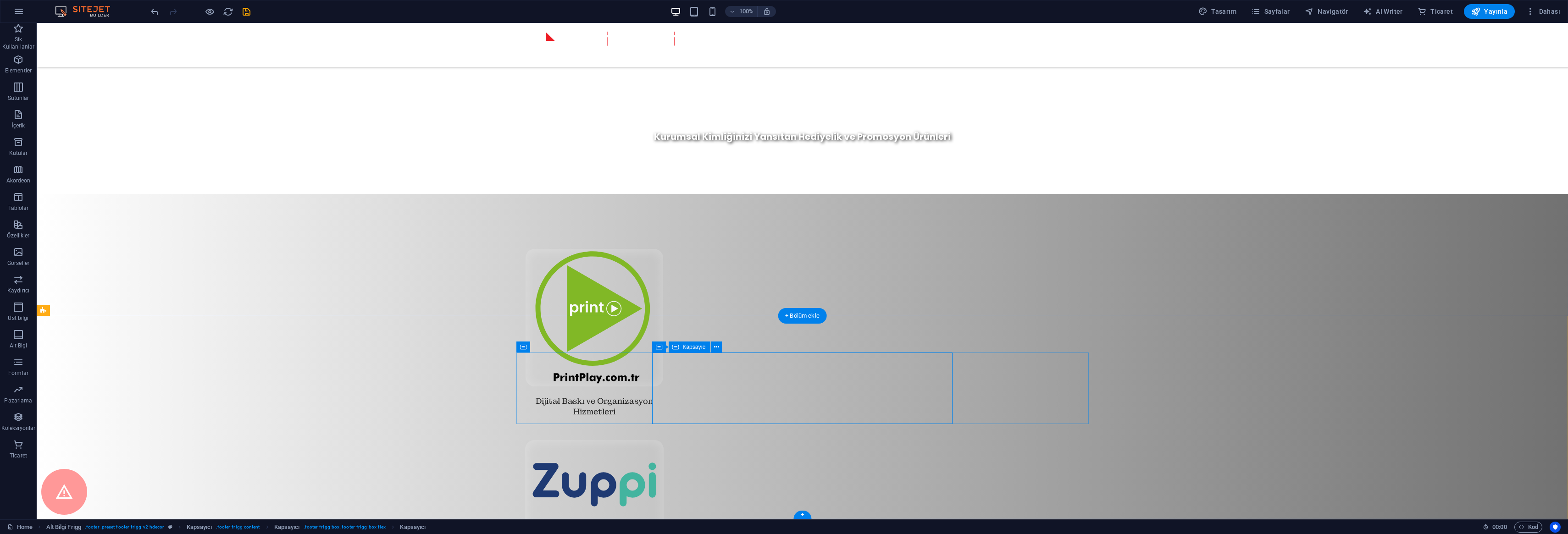
drag, startPoint x: 845, startPoint y: 385, endPoint x: 684, endPoint y: 385, distance: 161.0
select select "px"
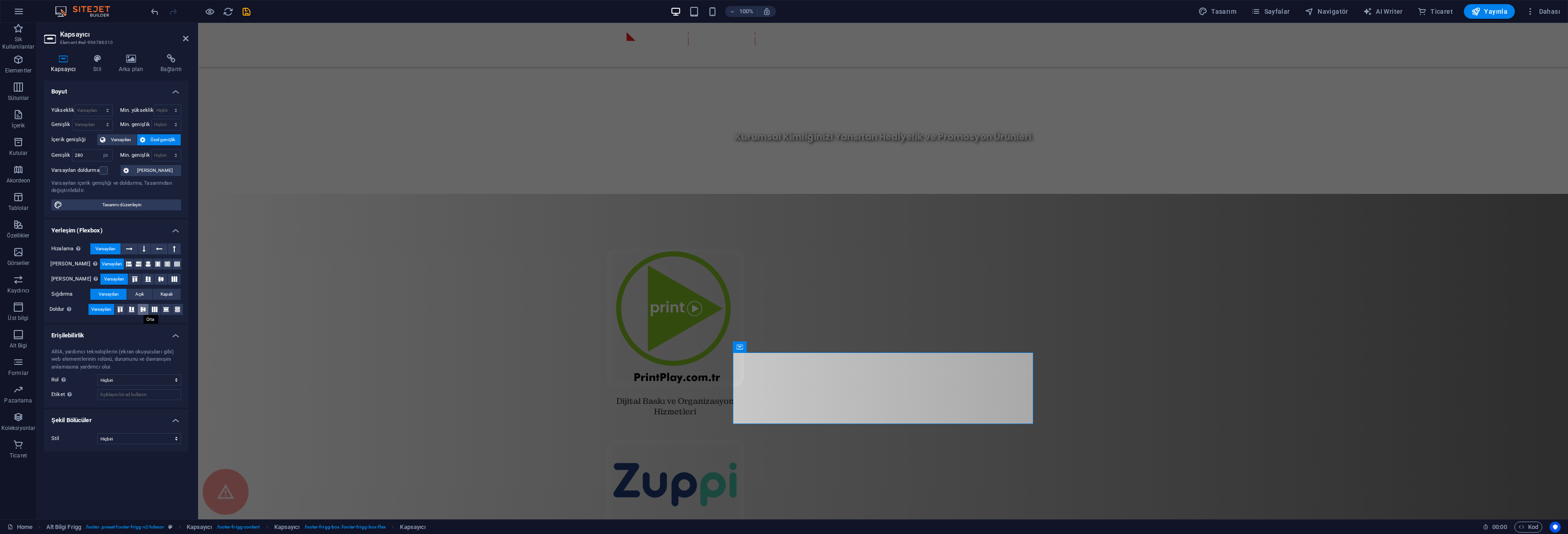
click at [147, 308] on icon at bounding box center [143, 309] width 11 height 5
click at [145, 263] on icon at bounding box center [148, 264] width 5 height 11
click at [90, 62] on icon at bounding box center [97, 58] width 22 height 9
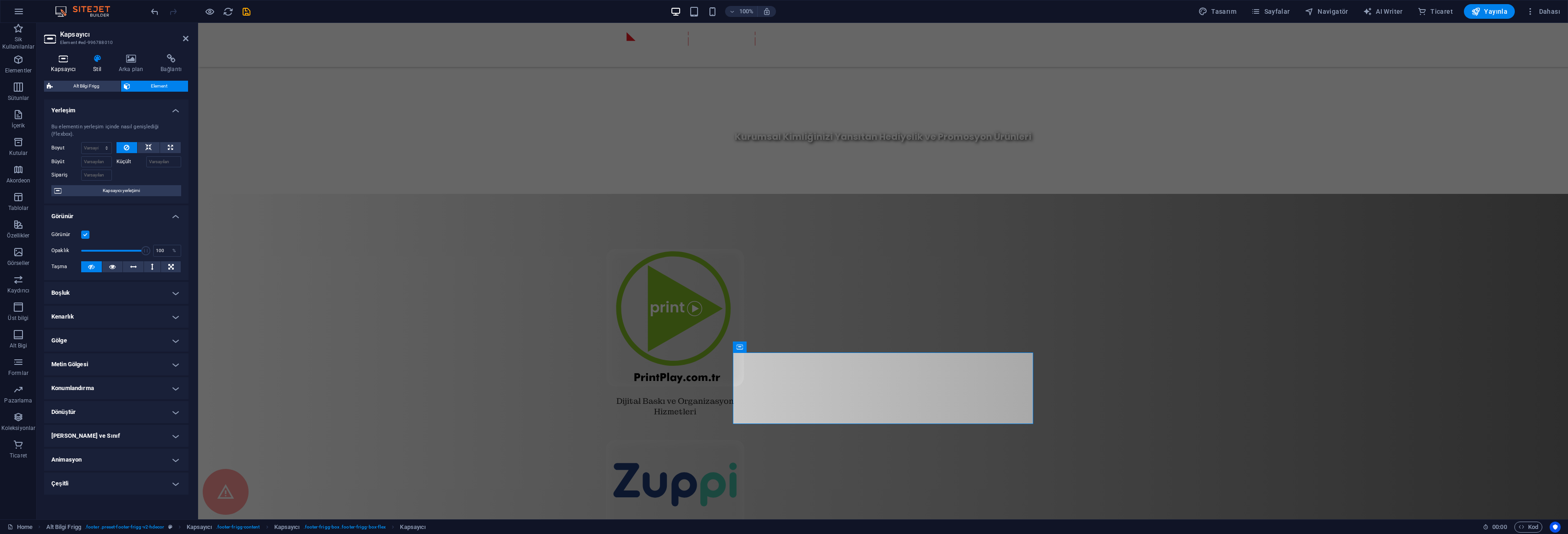
click at [63, 58] on icon at bounding box center [63, 58] width 38 height 9
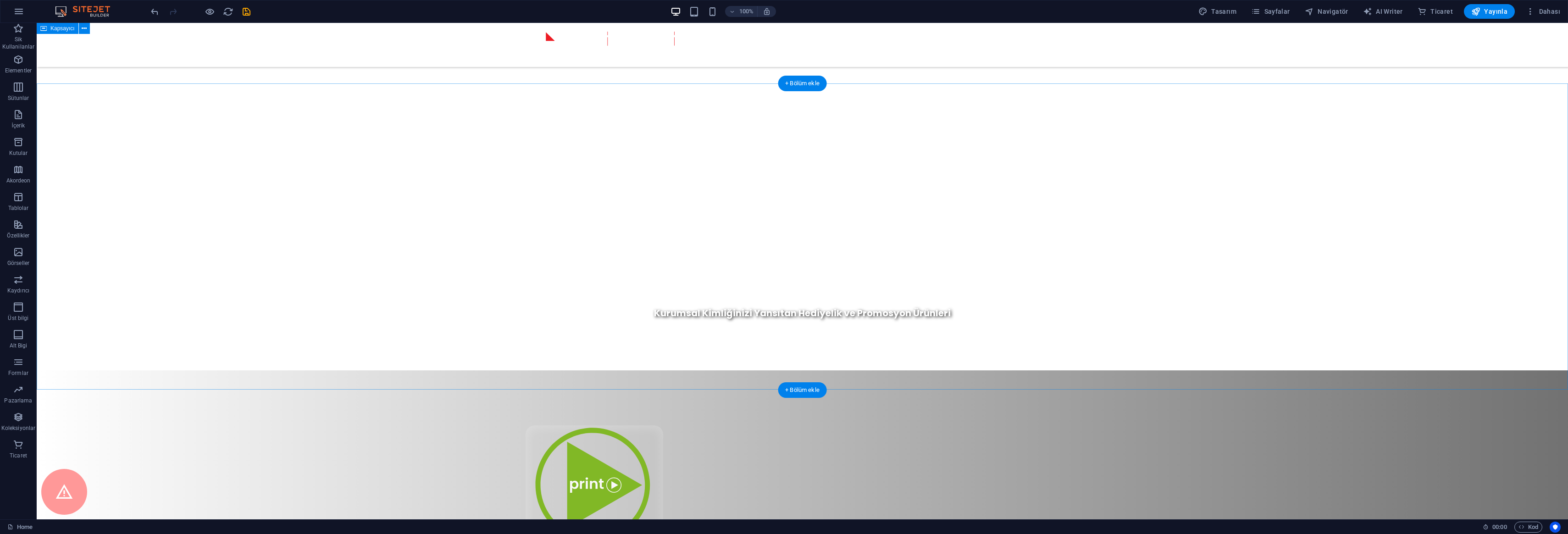
scroll to position [0, 0]
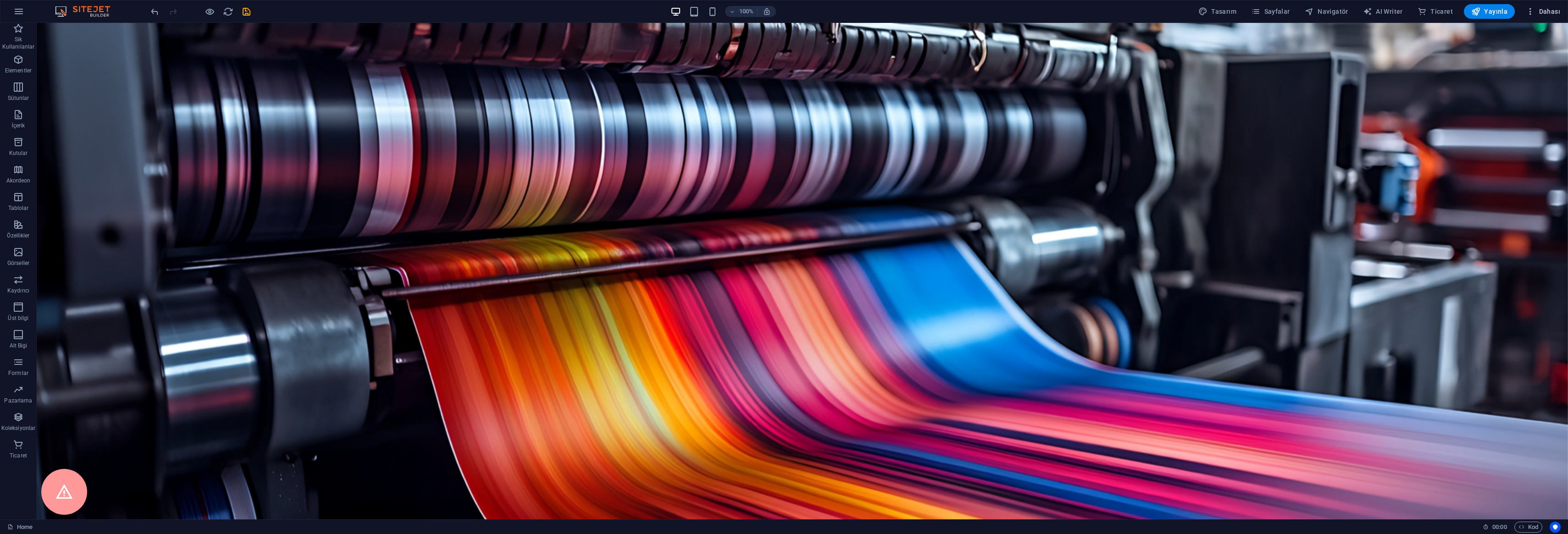
click at [1543, 13] on span "Dahası" at bounding box center [1543, 11] width 35 height 9
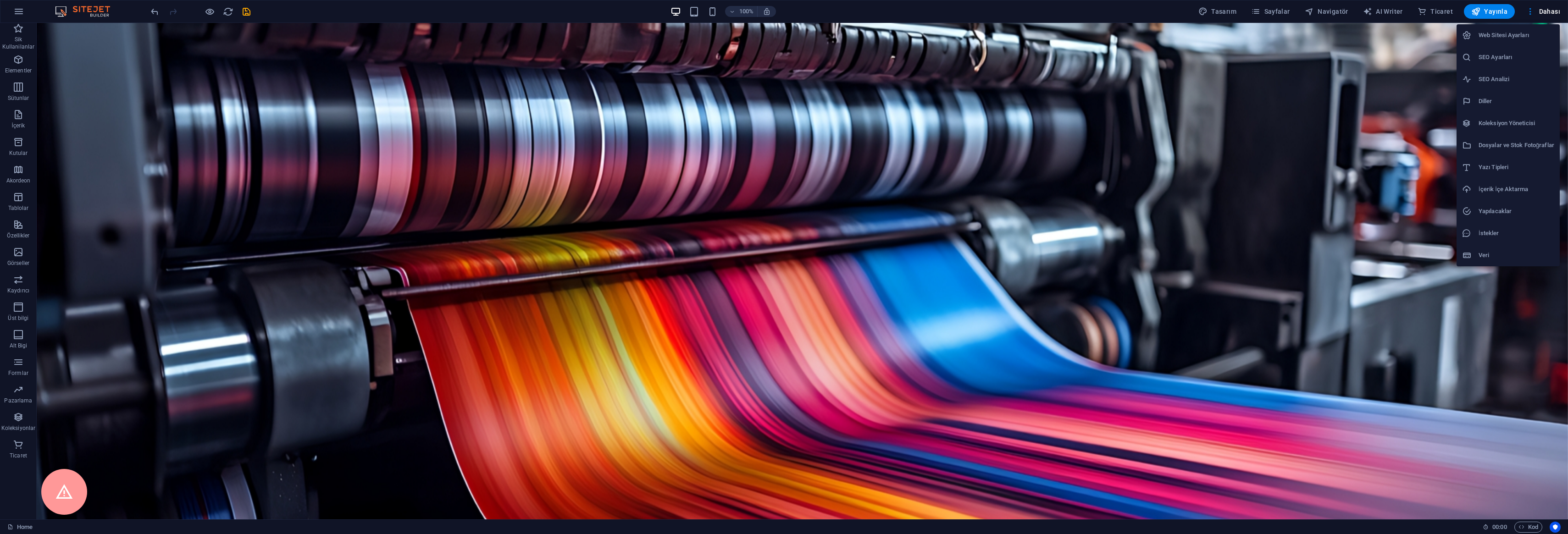
drag, startPoint x: 1500, startPoint y: 57, endPoint x: 1535, endPoint y: 55, distance: 35.1
click at [1500, 57] on h6 "SEO Ayarları" at bounding box center [1516, 57] width 75 height 11
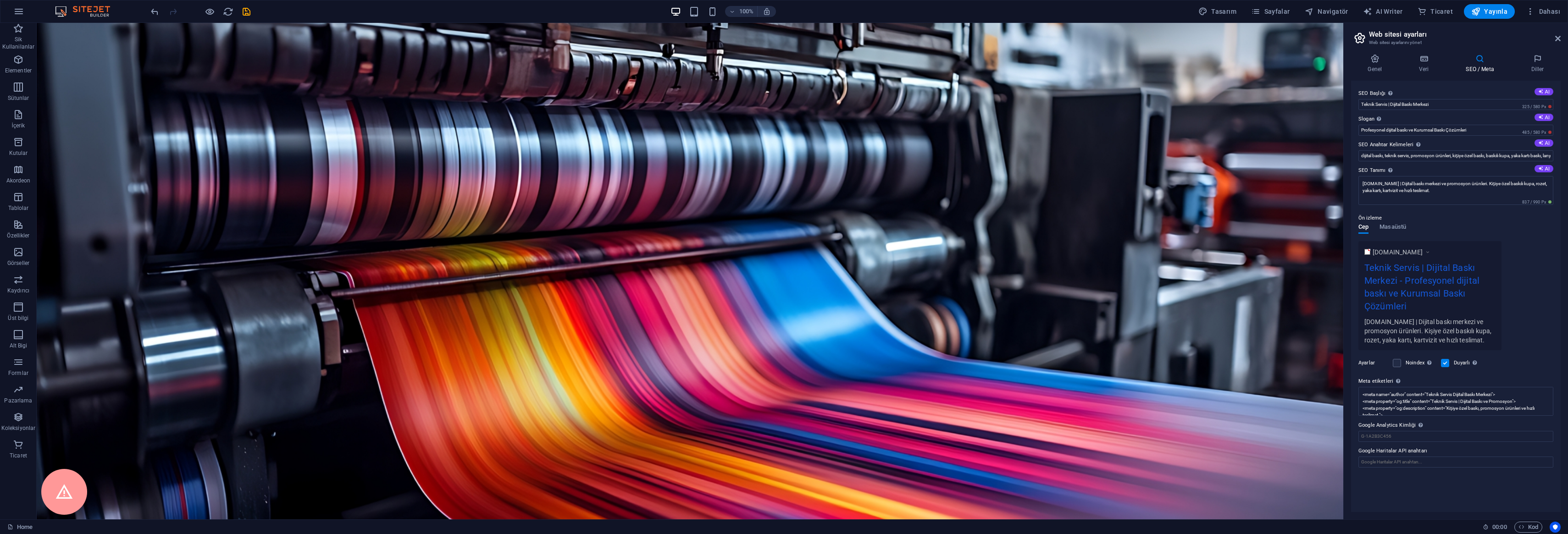
click at [1484, 69] on h4 "SEO / Meta" at bounding box center [1482, 64] width 65 height 19
click at [1423, 60] on icon at bounding box center [1424, 58] width 43 height 9
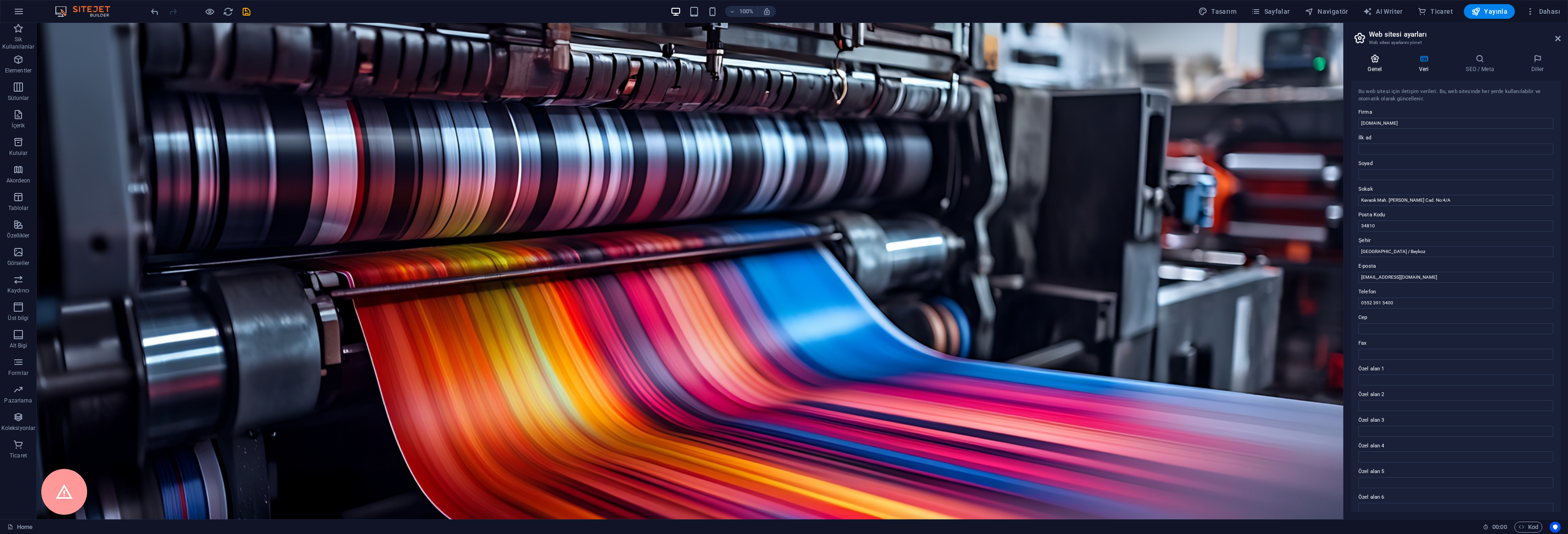
click at [1393, 60] on icon at bounding box center [1375, 58] width 47 height 9
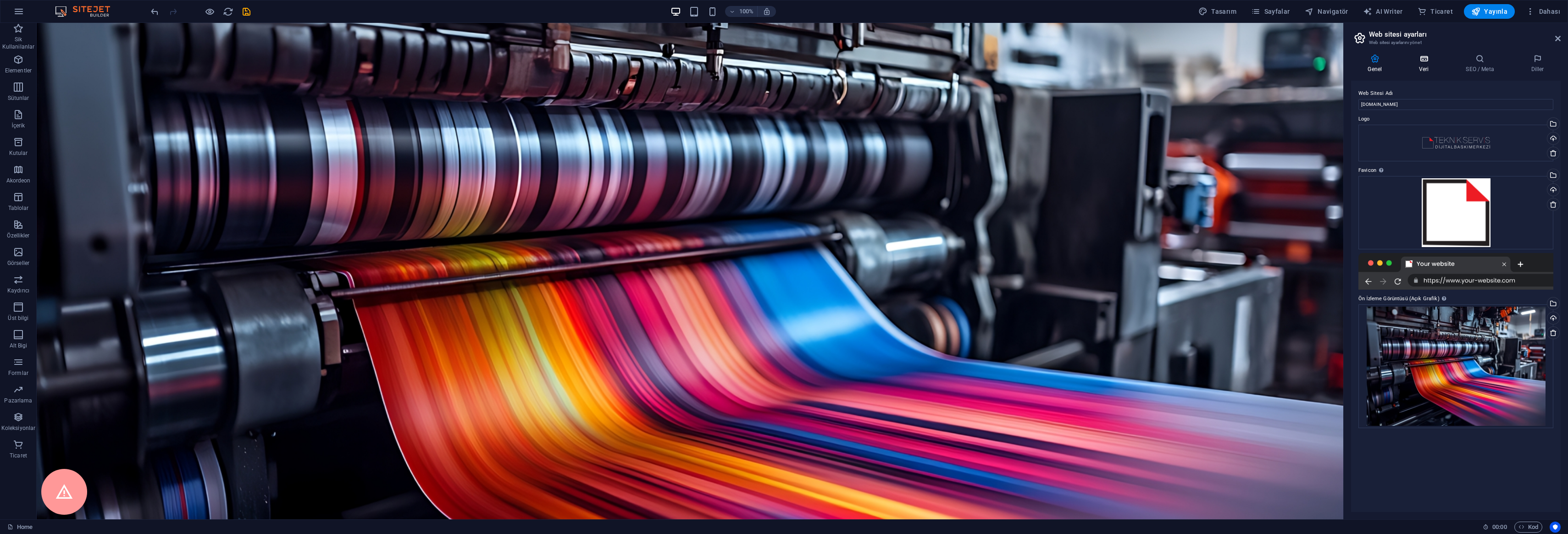
drag, startPoint x: 1421, startPoint y: 58, endPoint x: 1426, endPoint y: 60, distance: 5.4
click at [1421, 58] on icon at bounding box center [1424, 58] width 43 height 9
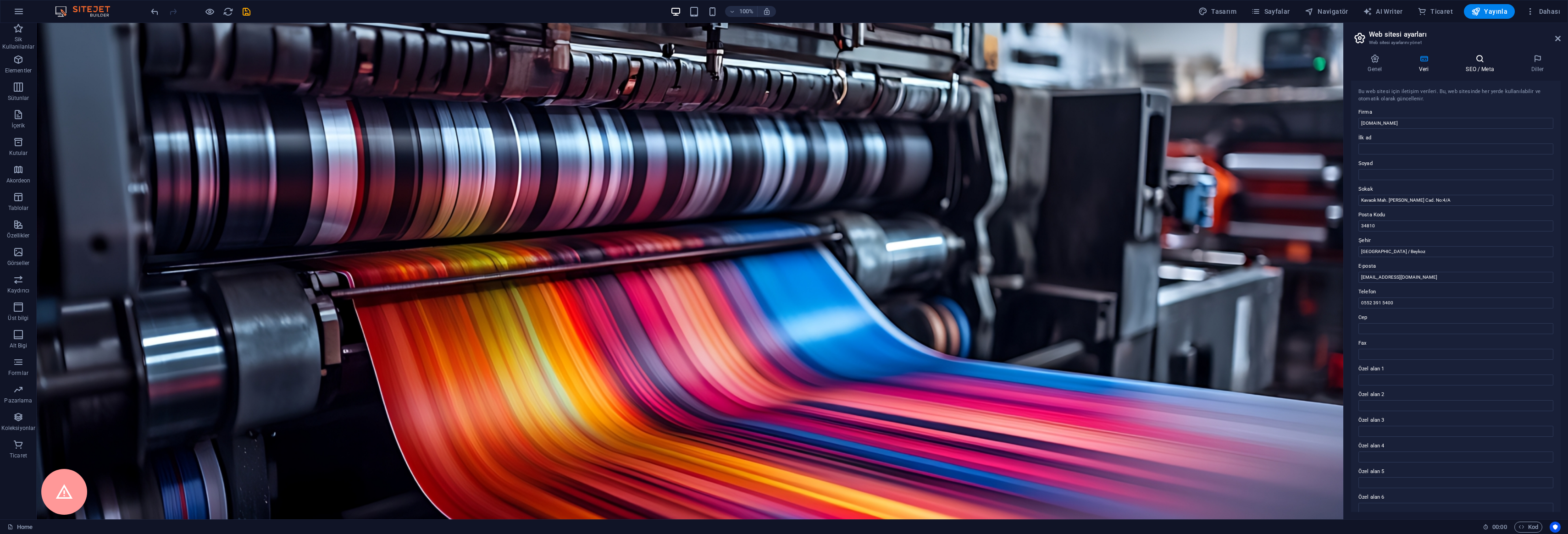
click at [1483, 62] on icon at bounding box center [1480, 58] width 61 height 9
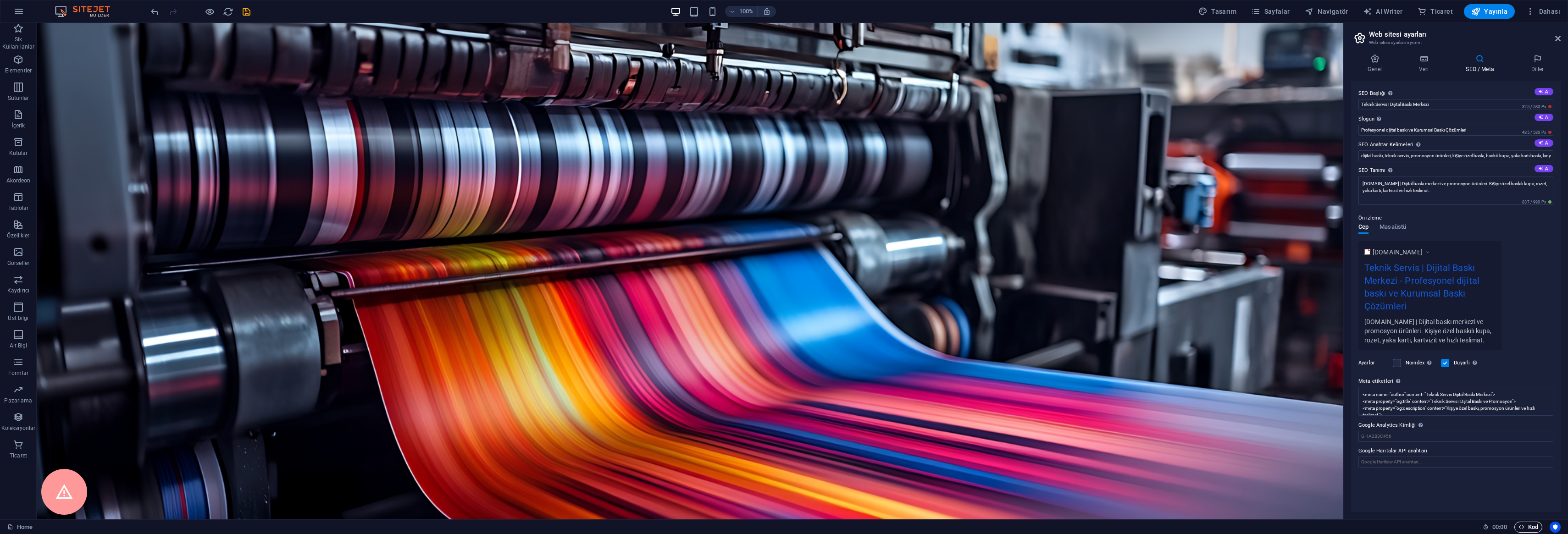
click at [1521, 527] on icon "button" at bounding box center [1522, 527] width 6 height 6
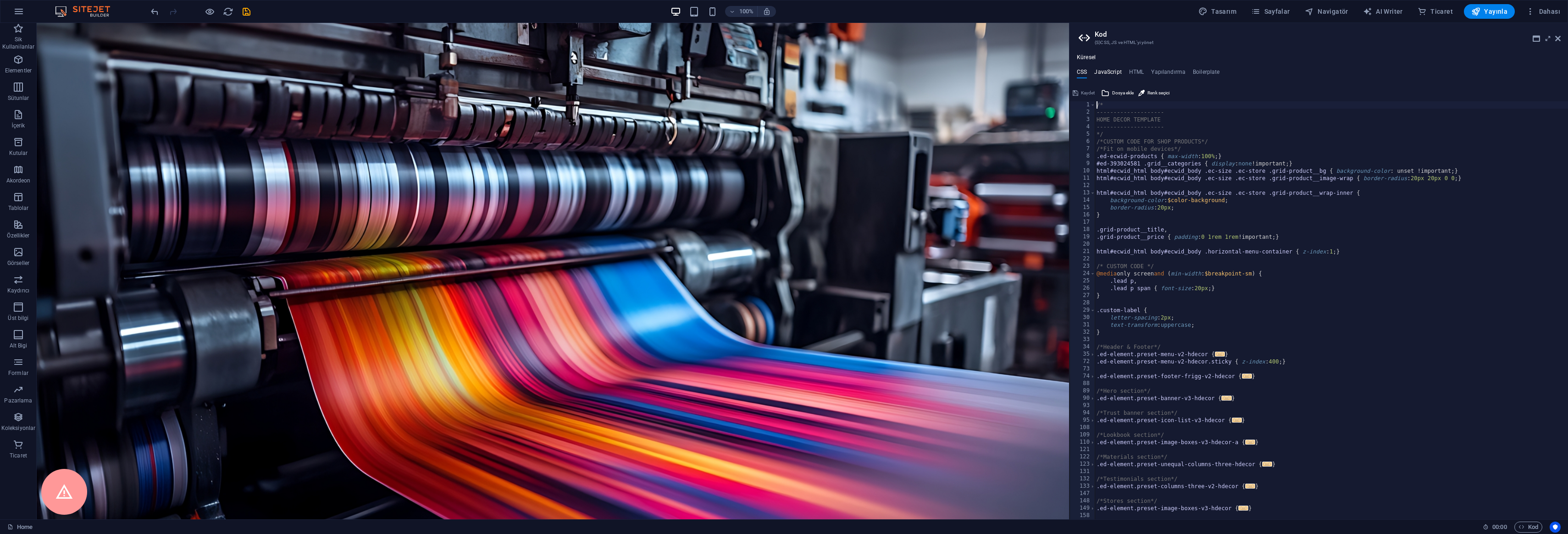
drag, startPoint x: 1111, startPoint y: 68, endPoint x: 1120, endPoint y: 70, distance: 9.2
click at [1111, 69] on h4 "JavaScript" at bounding box center [1108, 74] width 27 height 10
type textarea "/* JS for preset "Menu V2" */"
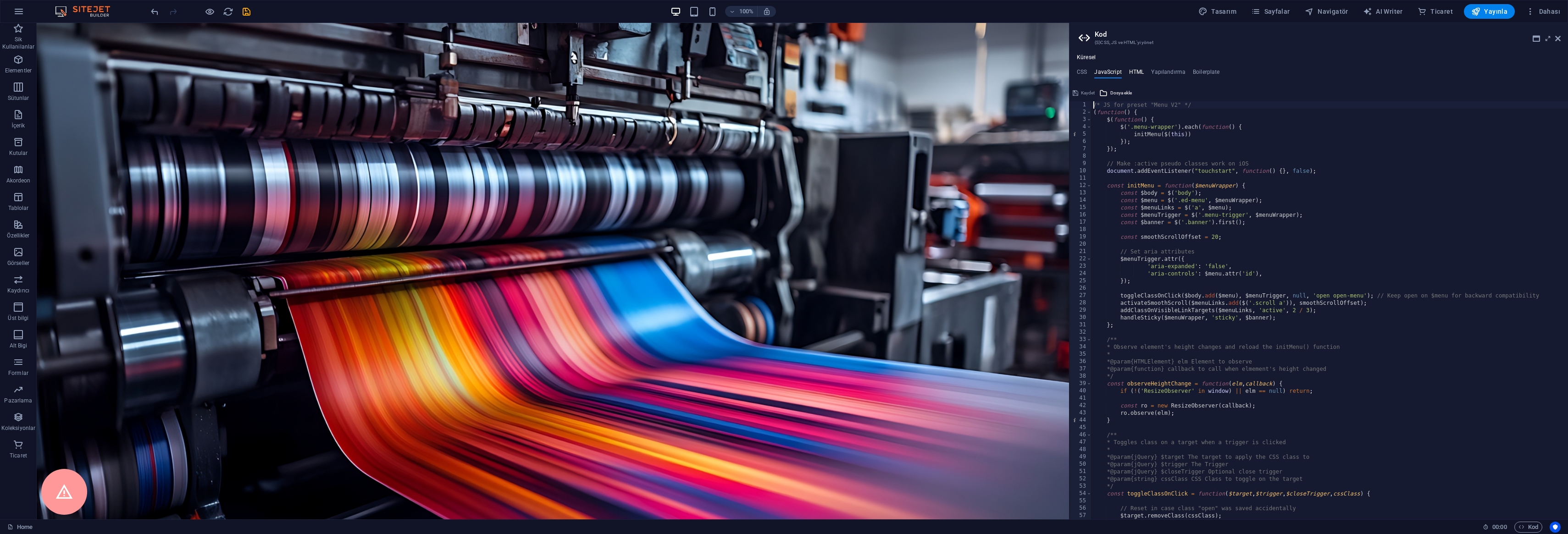
click at [1135, 71] on h4 "HTML" at bounding box center [1136, 74] width 15 height 10
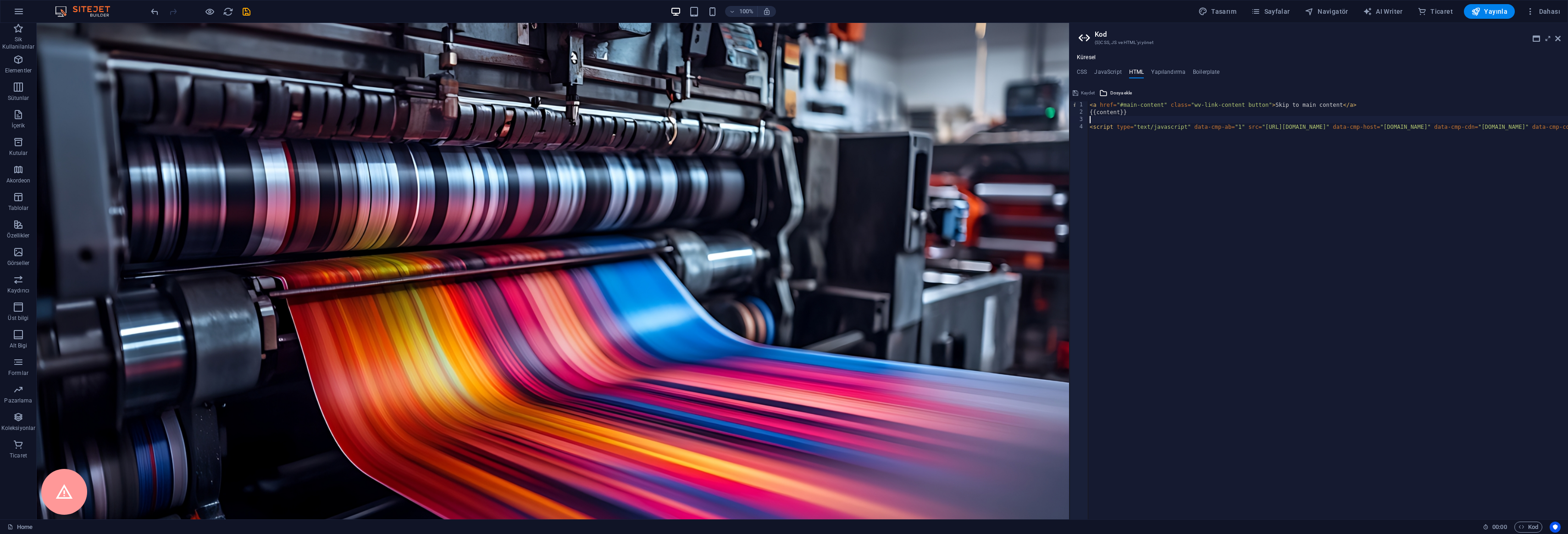
scroll to position [0, 324]
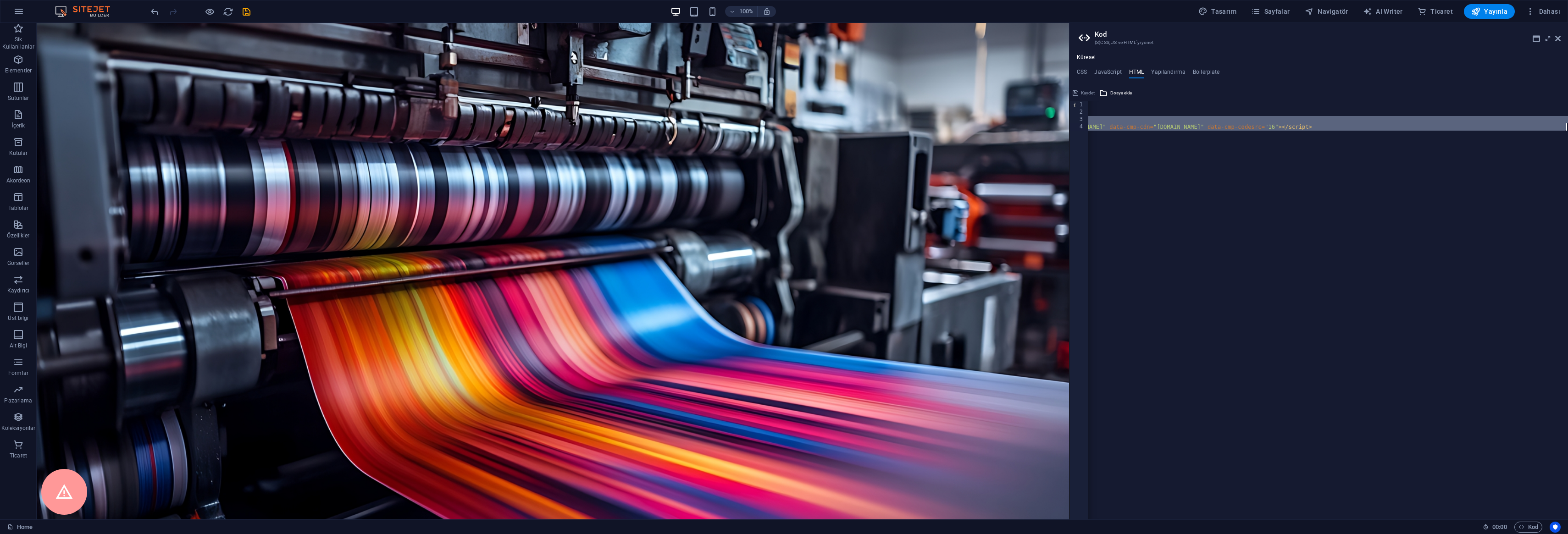
drag, startPoint x: 1143, startPoint y: 119, endPoint x: 1227, endPoint y: 276, distance: 178.1
click at [1236, 282] on div "< a href = "#main-content" class = "wv-link-content button" > Skip to main cont…" at bounding box center [1166, 317] width 805 height 432
type textarea "<script type="text/javascript" data-cmp-ab="1" src="[URL][DOMAIN_NAME]" data-cm…"
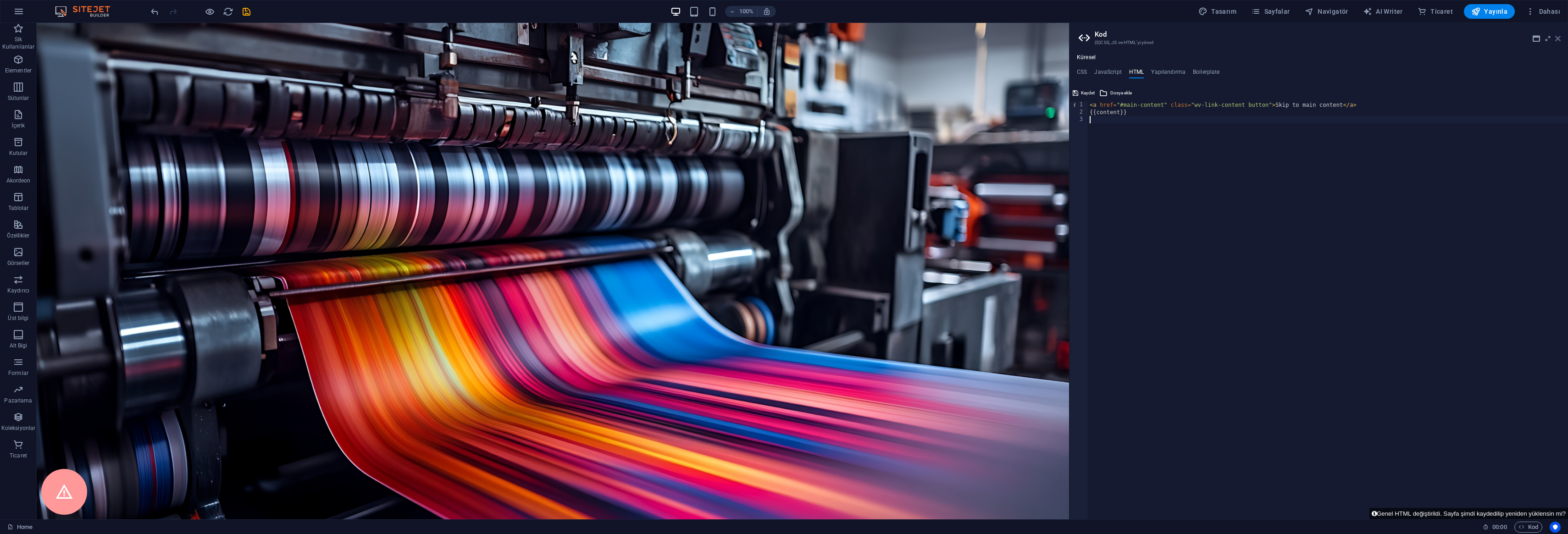
click at [1557, 38] on icon at bounding box center [1558, 38] width 5 height 7
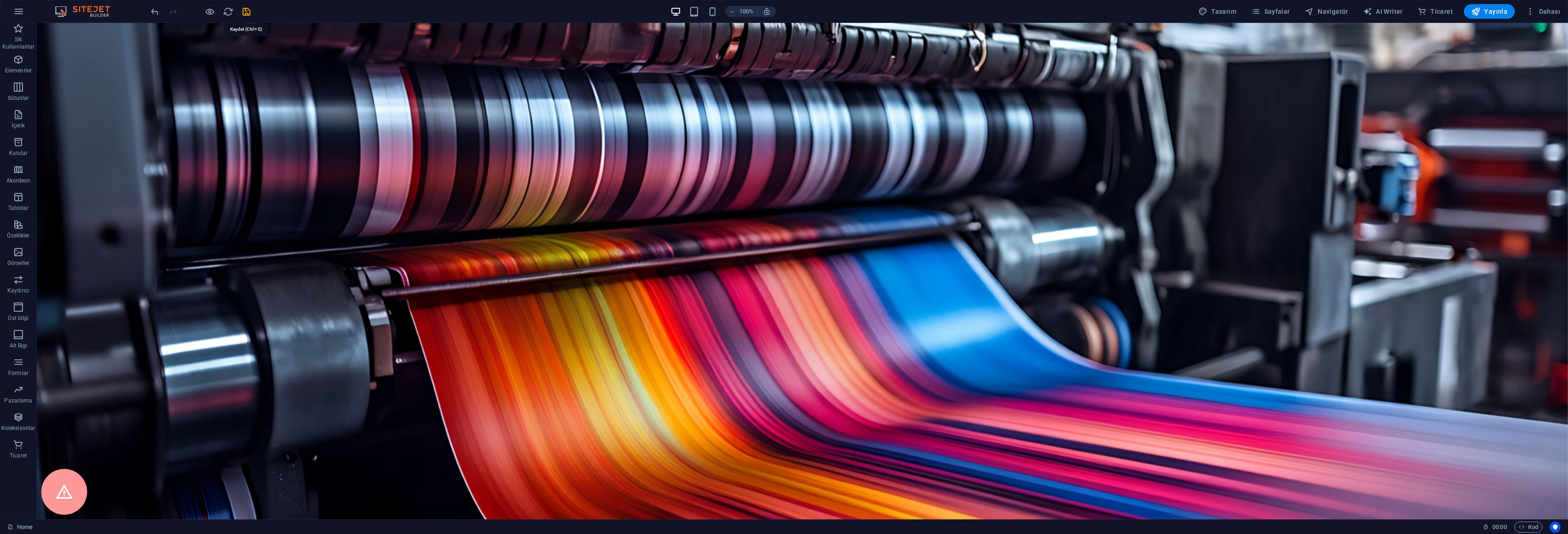
click at [247, 9] on icon "save" at bounding box center [246, 12] width 10 height 10
